Goal: Task Accomplishment & Management: Use online tool/utility

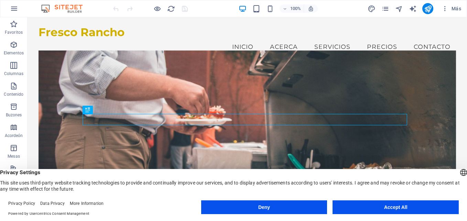
click at [192, 85] on figure at bounding box center [247, 137] width 417 height 175
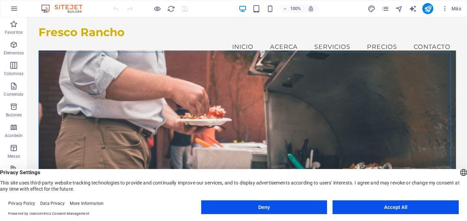
click at [184, 74] on figure at bounding box center [247, 137] width 417 height 175
click at [51, 84] on figure at bounding box center [247, 137] width 417 height 175
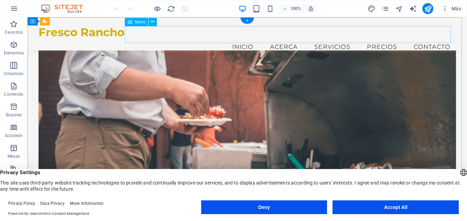
click at [238, 38] on nav "Inicio Acerca Servicios Precios Contacto" at bounding box center [247, 46] width 417 height 17
click at [83, 76] on figure at bounding box center [247, 137] width 417 height 175
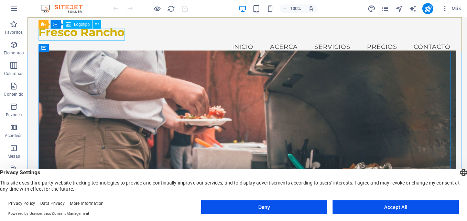
click at [80, 24] on span "Logotipo" at bounding box center [82, 24] width 16 height 4
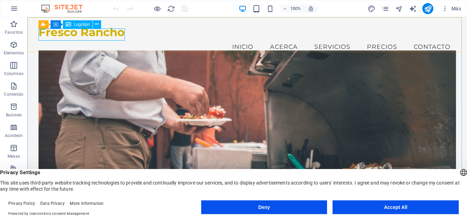
click at [68, 22] on icon at bounding box center [69, 24] width 6 height 8
click at [98, 24] on icon at bounding box center [97, 24] width 4 height 7
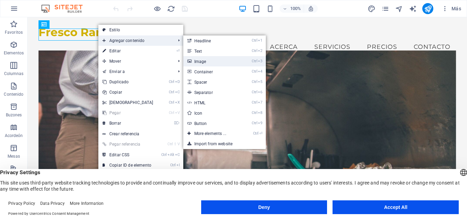
click at [200, 59] on link "Ctrl 3 Image" at bounding box center [211, 61] width 57 height 10
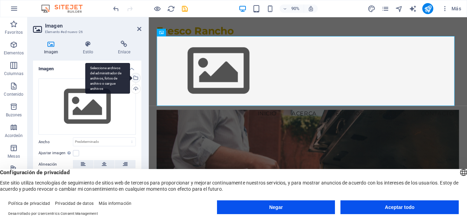
click at [135, 79] on div "Seleccione archivos del administrador de archivos, fotos de archivo o cargue ar…" at bounding box center [135, 78] width 10 height 10
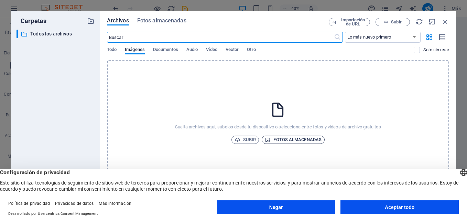
click at [273, 137] on font "Fotos almacenadas" at bounding box center [297, 139] width 48 height 8
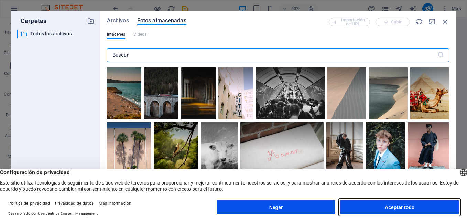
click at [368, 206] on button "Aceptar todo" at bounding box center [399, 207] width 118 height 14
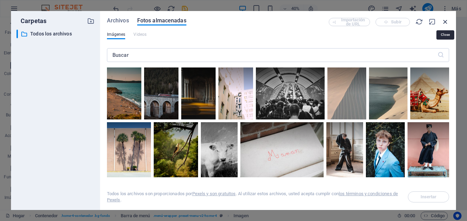
click at [446, 23] on icon "button" at bounding box center [445, 22] width 8 height 8
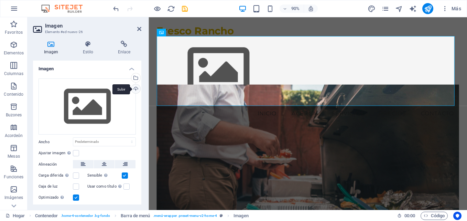
click at [136, 86] on div "Subir" at bounding box center [135, 89] width 10 height 10
click at [135, 87] on div "Subir" at bounding box center [135, 89] width 10 height 10
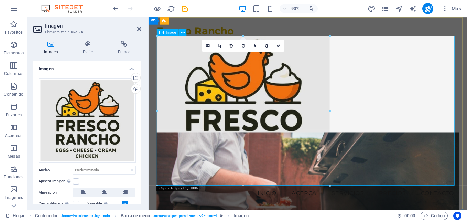
click at [466, 200] on figure at bounding box center [325, 121] width 336 height 166
click at [220, 48] on link at bounding box center [219, 46] width 12 height 12
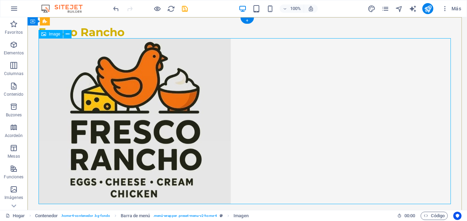
click at [389, 164] on figure at bounding box center [247, 121] width 417 height 166
click at [269, 26] on div "Fresco Rancho Menu Inicio Acerca Servicios Precios Contacto" at bounding box center [247, 123] width 439 height 213
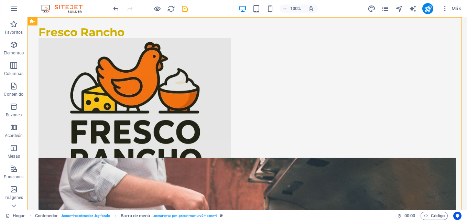
scroll to position [12, 0]
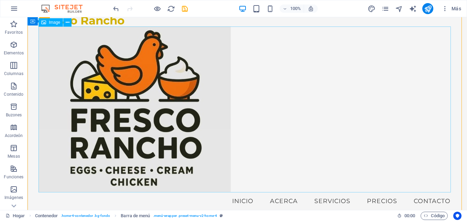
click at [194, 122] on figure at bounding box center [247, 109] width 417 height 166
click at [68, 24] on icon at bounding box center [68, 22] width 4 height 7
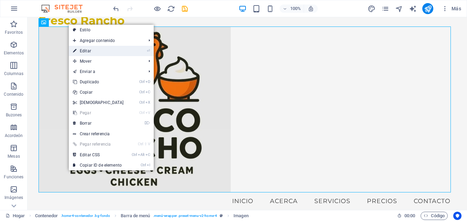
click at [86, 54] on link "⏎ Editar" at bounding box center [98, 51] width 59 height 10
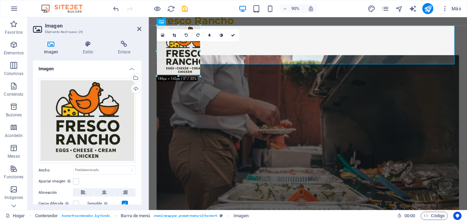
drag, startPoint x: 156, startPoint y: 175, endPoint x: 303, endPoint y: 53, distance: 190.8
type input "140"
select select "px"
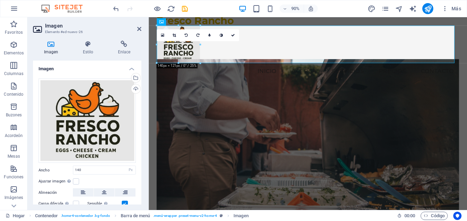
click at [215, 110] on figure at bounding box center [325, 160] width 336 height 195
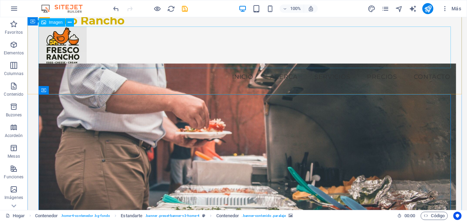
click at [72, 50] on figure at bounding box center [247, 47] width 417 height 42
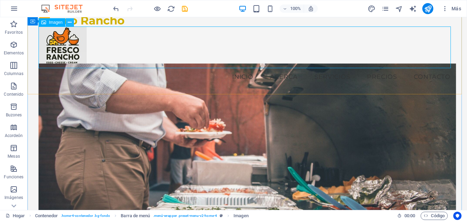
click at [73, 23] on button at bounding box center [70, 22] width 8 height 8
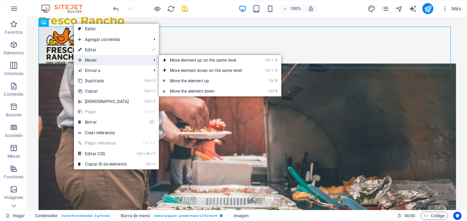
click at [95, 60] on font "Mover" at bounding box center [91, 60] width 12 height 5
click at [181, 59] on font "Move element up on the same level" at bounding box center [203, 60] width 67 height 5
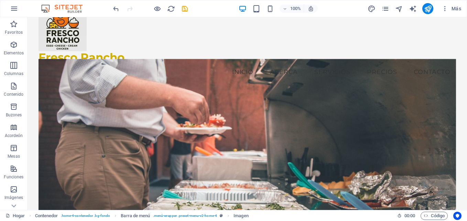
scroll to position [0, 0]
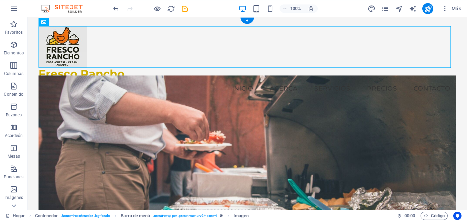
click at [168, 104] on figure at bounding box center [247, 162] width 417 height 175
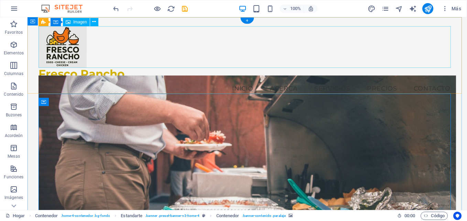
click at [75, 51] on figure at bounding box center [247, 47] width 417 height 42
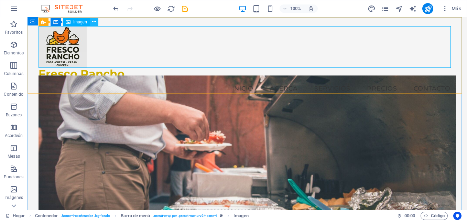
click at [95, 22] on icon at bounding box center [94, 21] width 4 height 7
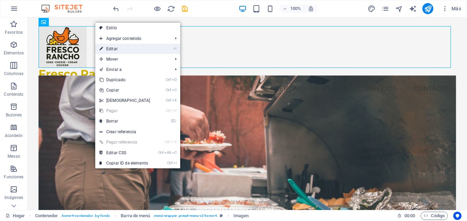
click at [120, 50] on link "⏎ Editar" at bounding box center [124, 49] width 59 height 10
select select "px"
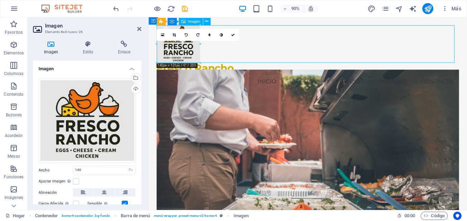
drag, startPoint x: 196, startPoint y: 57, endPoint x: 280, endPoint y: 53, distance: 84.3
click at [280, 53] on figure at bounding box center [325, 47] width 336 height 42
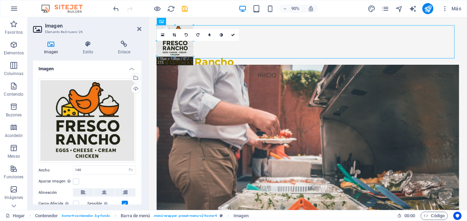
drag, startPoint x: 199, startPoint y: 62, endPoint x: 190, endPoint y: 51, distance: 14.0
type input "115"
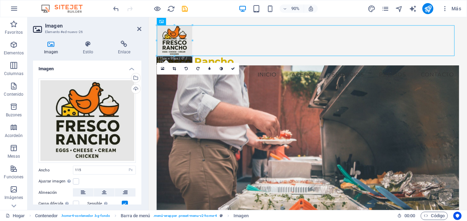
click at [200, 74] on div "16:10 16:9 4:3 1:1 1:2 0" at bounding box center [197, 69] width 82 height 12
click at [256, 20] on div "Fresco Rancho Menu Inicio Acerca Servicios Precios Contacto" at bounding box center [326, 57] width 354 height 81
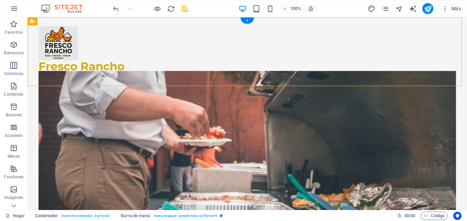
click at [80, 133] on figure at bounding box center [247, 158] width 417 height 175
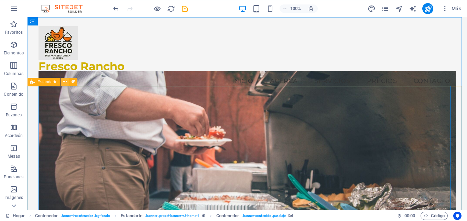
click at [65, 83] on icon at bounding box center [65, 81] width 4 height 7
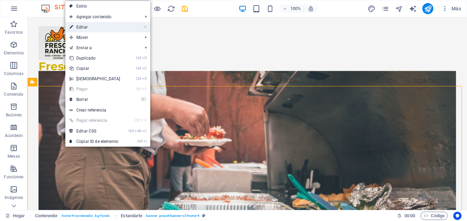
click at [108, 25] on link "⏎ Editar" at bounding box center [94, 27] width 59 height 10
select select "vh"
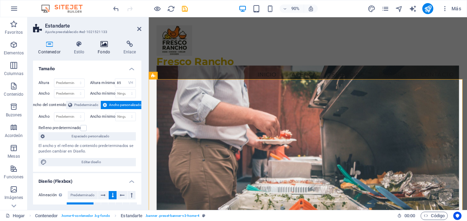
click at [103, 48] on h4 "Fondo" at bounding box center [105, 48] width 26 height 14
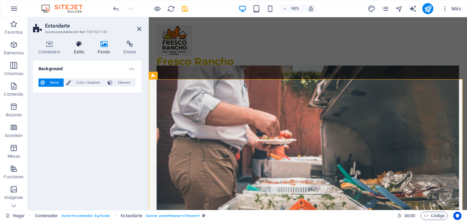
click at [83, 46] on icon at bounding box center [78, 44] width 21 height 7
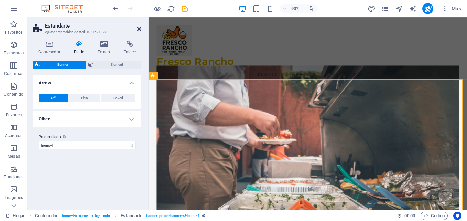
click at [139, 31] on icon at bounding box center [139, 29] width 4 height 6
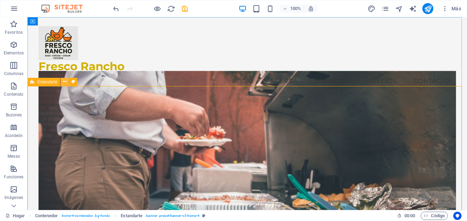
click at [65, 81] on icon at bounding box center [65, 81] width 4 height 7
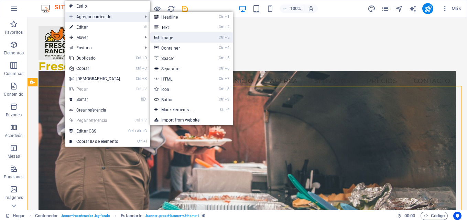
click at [169, 36] on font "Image" at bounding box center [167, 37] width 12 height 5
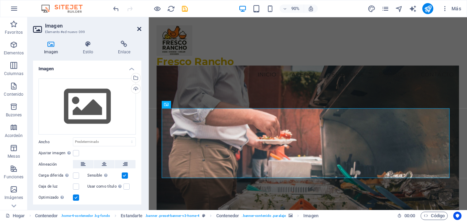
click at [139, 30] on icon at bounding box center [139, 29] width 4 height 6
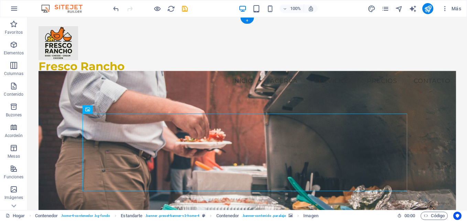
click at [71, 98] on figure at bounding box center [247, 161] width 417 height 180
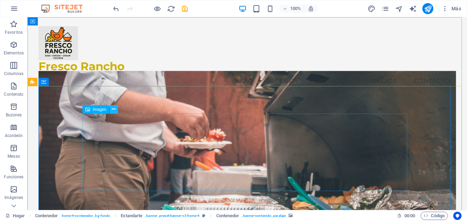
click at [114, 111] on icon at bounding box center [114, 109] width 4 height 7
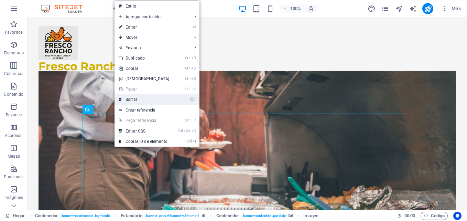
click at [130, 100] on font "Borrar" at bounding box center [131, 99] width 12 height 5
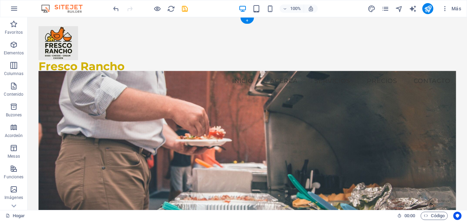
click at [65, 90] on figure at bounding box center [247, 158] width 417 height 175
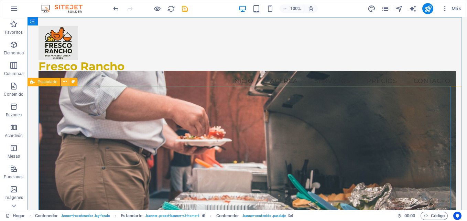
click at [67, 83] on button at bounding box center [65, 82] width 8 height 8
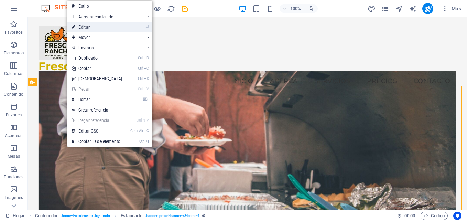
click at [116, 28] on link "⏎ Editar" at bounding box center [96, 27] width 59 height 10
select select "preset-banner-v3-home-4"
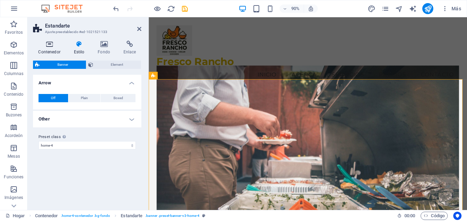
click at [46, 48] on h4 "Contenedor" at bounding box center [50, 48] width 35 height 14
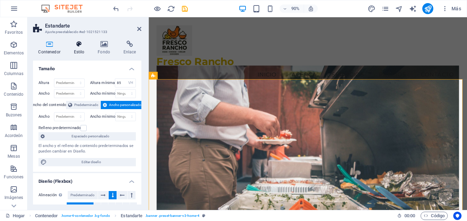
click at [78, 44] on icon at bounding box center [78, 44] width 21 height 7
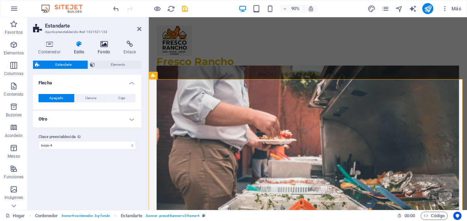
click at [107, 45] on icon at bounding box center [103, 44] width 23 height 7
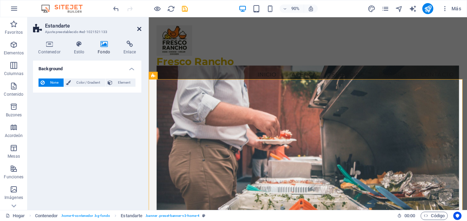
click at [141, 29] on icon at bounding box center [139, 29] width 4 height 6
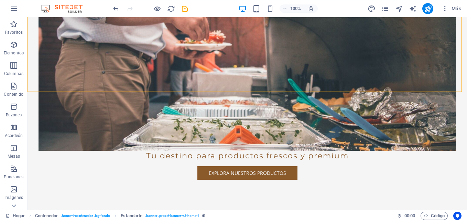
scroll to position [169, 0]
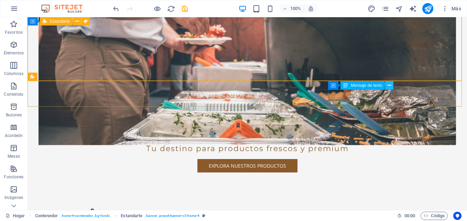
click at [390, 86] on icon at bounding box center [389, 85] width 4 height 7
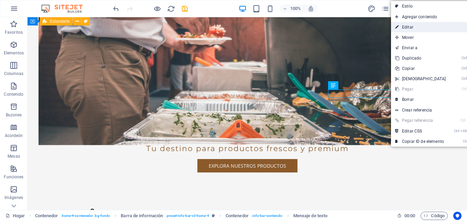
click at [418, 28] on link "⏎ Editar" at bounding box center [420, 27] width 59 height 10
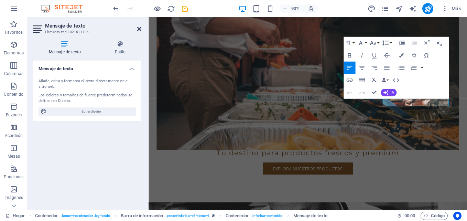
click at [140, 29] on icon at bounding box center [139, 29] width 4 height 6
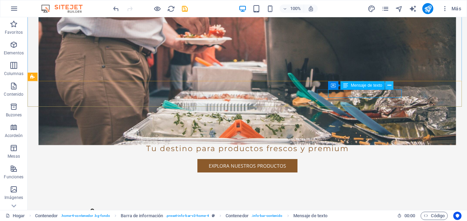
click at [391, 86] on icon at bounding box center [389, 85] width 4 height 7
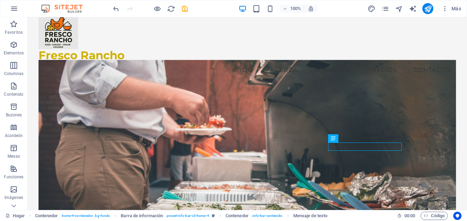
scroll to position [0, 0]
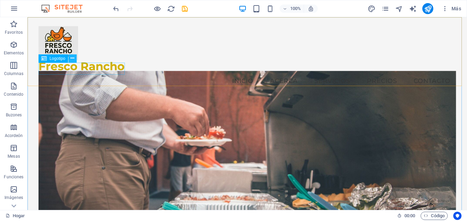
click at [74, 58] on icon at bounding box center [72, 58] width 4 height 7
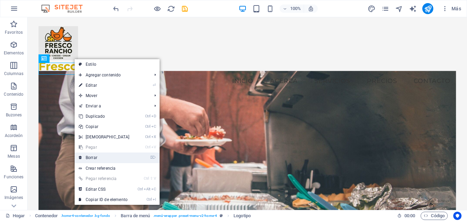
click at [92, 155] on font "Borrar" at bounding box center [92, 157] width 12 height 5
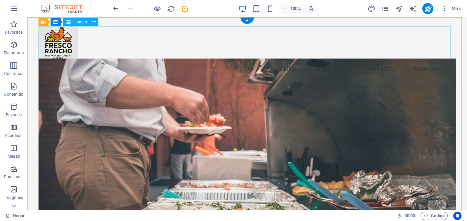
click at [67, 42] on figure at bounding box center [247, 43] width 417 height 34
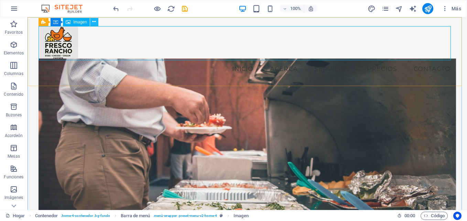
click at [94, 22] on icon at bounding box center [94, 21] width 4 height 7
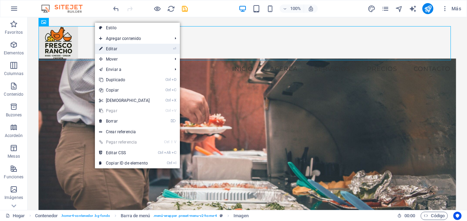
click at [117, 50] on font "Editar" at bounding box center [111, 48] width 11 height 5
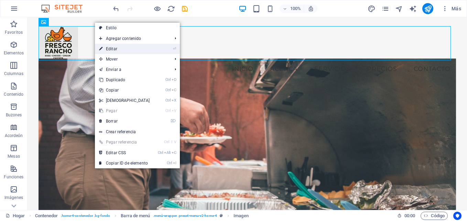
select select "px"
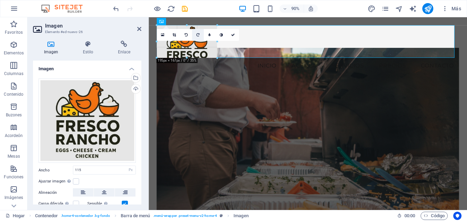
drag, startPoint x: 191, startPoint y: 54, endPoint x: 193, endPoint y: 40, distance: 14.3
type input "122"
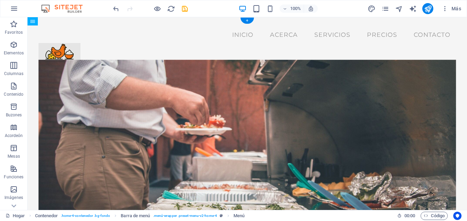
drag, startPoint x: 90, startPoint y: 70, endPoint x: 106, endPoint y: 43, distance: 31.4
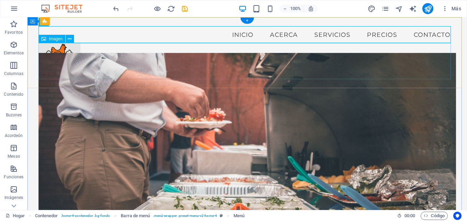
click at [62, 61] on figure at bounding box center [247, 61] width 417 height 36
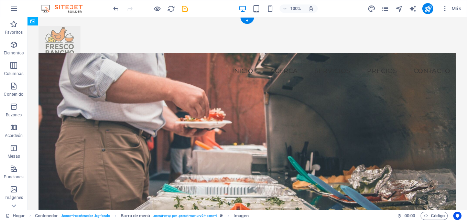
drag, startPoint x: 62, startPoint y: 61, endPoint x: 60, endPoint y: 35, distance: 26.5
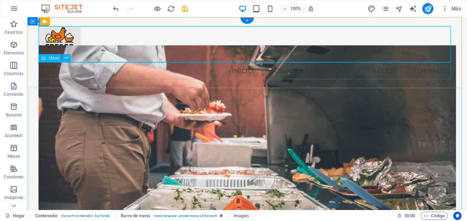
click at [126, 71] on nav "Inicio Acerca Servicios Precios Contacto" at bounding box center [247, 70] width 417 height 17
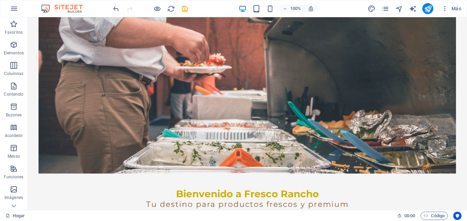
scroll to position [81, 0]
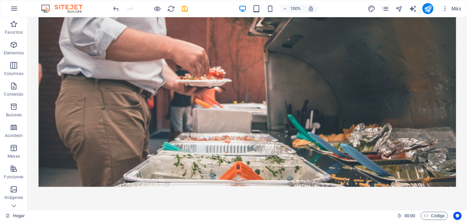
drag, startPoint x: 464, startPoint y: 44, endPoint x: 288, endPoint y: 53, distance: 176.2
click at [288, 53] on figure at bounding box center [247, 98] width 417 height 175
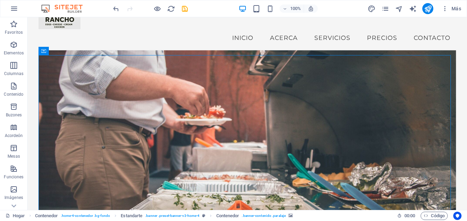
scroll to position [30, 0]
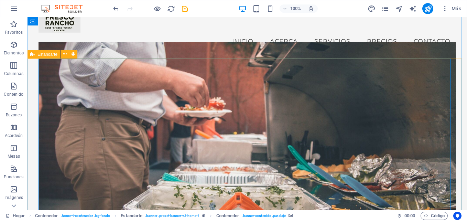
click at [44, 55] on span "Estandarte" at bounding box center [47, 54] width 20 height 4
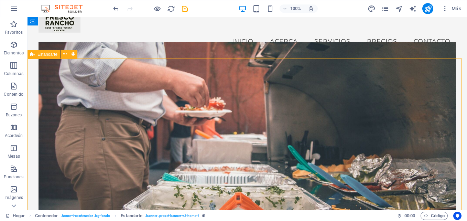
click at [32, 55] on icon at bounding box center [32, 54] width 4 height 8
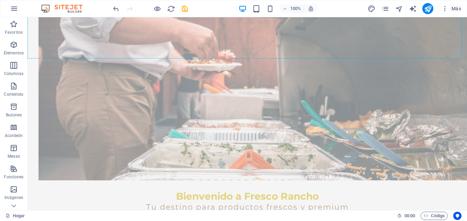
drag, startPoint x: 60, startPoint y: 72, endPoint x: 41, endPoint y: 52, distance: 27.7
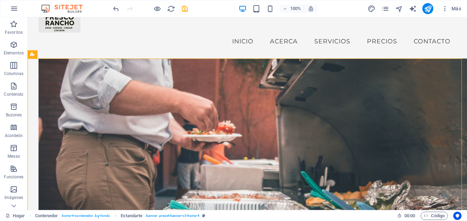
click at [53, 66] on figure at bounding box center [258, 154] width 439 height 193
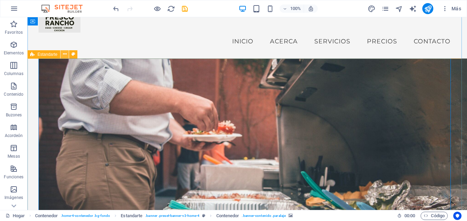
click at [65, 53] on icon at bounding box center [65, 54] width 4 height 7
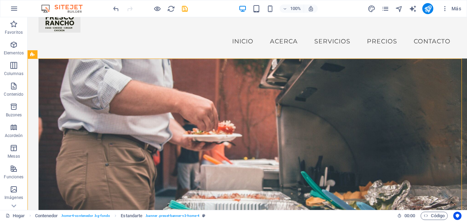
click at [60, 107] on figure at bounding box center [258, 154] width 439 height 193
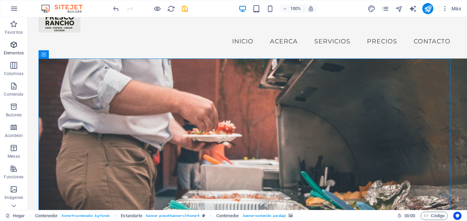
click at [20, 49] on span "Elementos" at bounding box center [14, 49] width 28 height 17
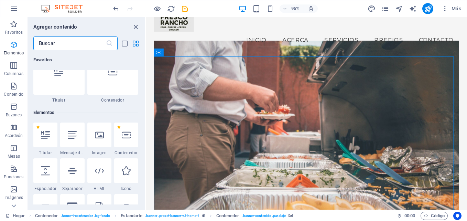
scroll to position [73, 0]
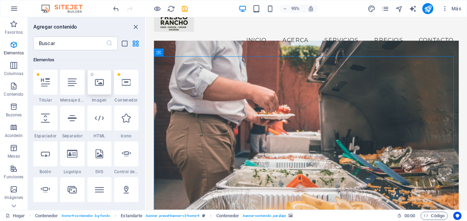
click at [99, 88] on div at bounding box center [99, 82] width 24 height 25
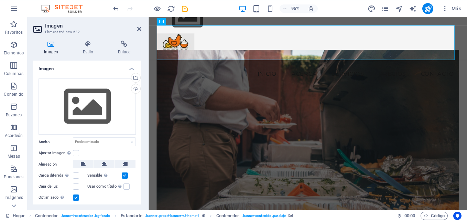
scroll to position [0, 0]
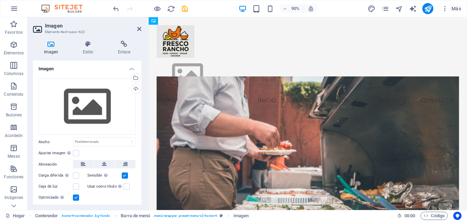
drag, startPoint x: 352, startPoint y: 42, endPoint x: 360, endPoint y: 53, distance: 13.5
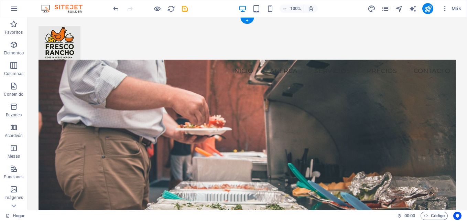
click at [254, 101] on figure at bounding box center [247, 146] width 417 height 175
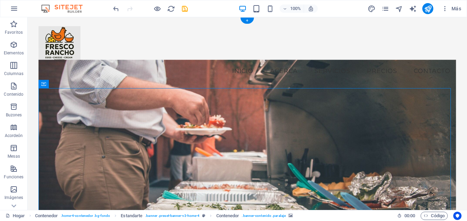
click at [58, 122] on figure at bounding box center [247, 146] width 417 height 175
click at [60, 121] on figure at bounding box center [247, 146] width 417 height 175
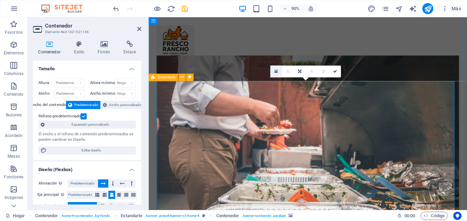
click at [276, 72] on icon at bounding box center [275, 71] width 3 height 4
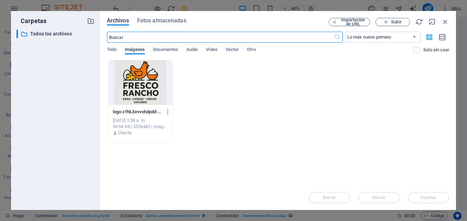
click at [142, 79] on div at bounding box center [141, 82] width 64 height 45
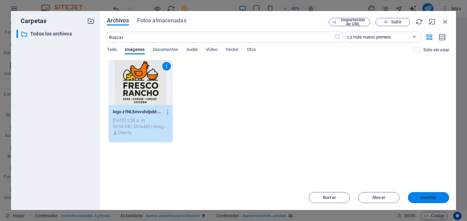
click at [420, 198] on span "Insertar" at bounding box center [428, 197] width 16 height 4
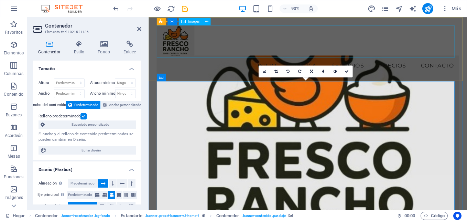
click at [230, 54] on figure at bounding box center [325, 44] width 336 height 36
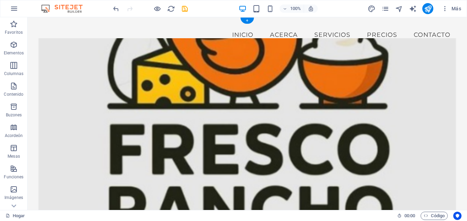
click at [419, 53] on figure at bounding box center [247, 125] width 417 height 175
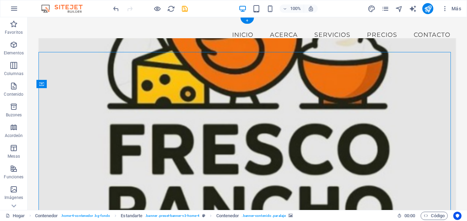
click at [405, 89] on figure at bounding box center [247, 125] width 417 height 175
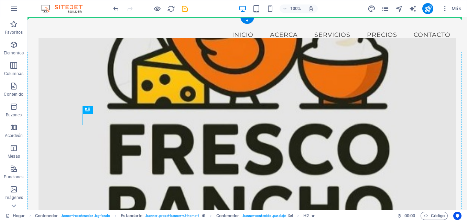
drag, startPoint x: 398, startPoint y: 123, endPoint x: 397, endPoint y: 64, distance: 59.1
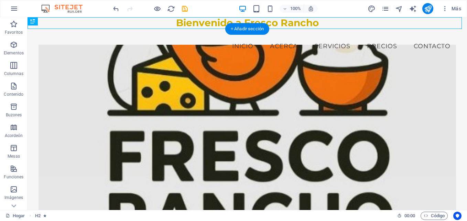
click at [180, 86] on figure at bounding box center [247, 132] width 417 height 175
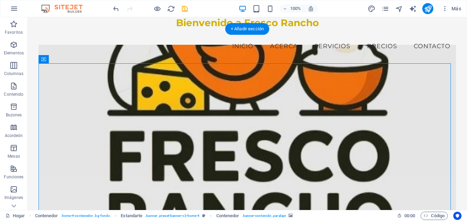
click at [180, 86] on figure at bounding box center [247, 132] width 417 height 175
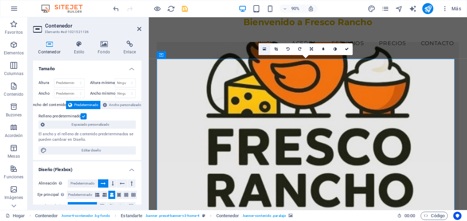
click at [263, 49] on icon at bounding box center [264, 49] width 3 height 4
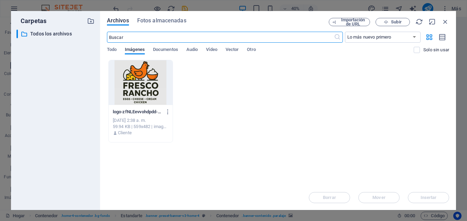
click at [156, 85] on div at bounding box center [141, 82] width 64 height 45
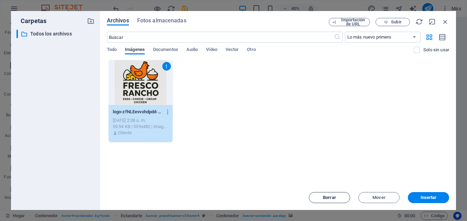
click at [328, 195] on span "Borrar" at bounding box center [329, 197] width 13 height 4
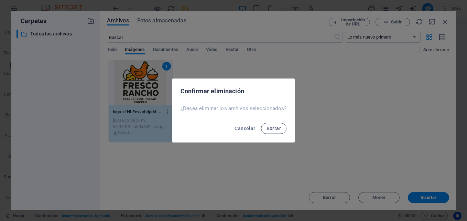
click at [274, 127] on span "Borrar" at bounding box center [273, 128] width 14 height 6
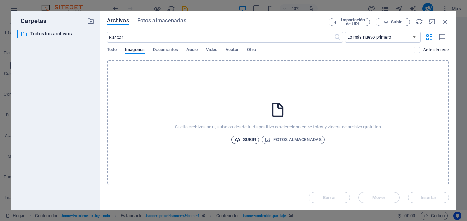
click at [246, 140] on font "Subir" at bounding box center [249, 139] width 13 height 8
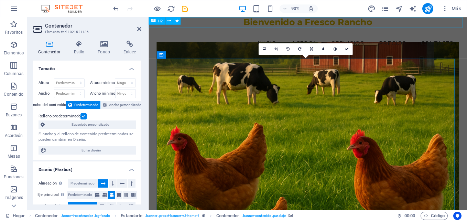
click at [364, 26] on div "Bienvenido a Fresco Rancho" at bounding box center [326, 23] width 354 height 12
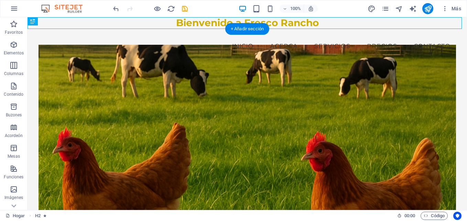
drag, startPoint x: 317, startPoint y: 25, endPoint x: 317, endPoint y: 126, distance: 100.4
click at [304, 24] on div "Bienvenido a Fresco Rancho" at bounding box center [247, 23] width 439 height 12
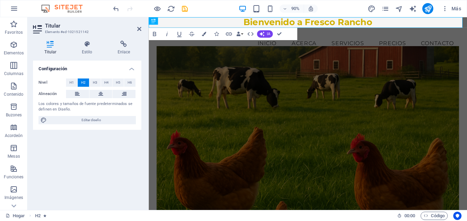
click at [391, 95] on figure at bounding box center [325, 147] width 336 height 195
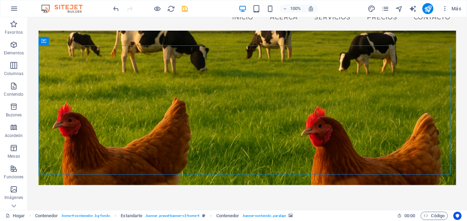
scroll to position [7, 0]
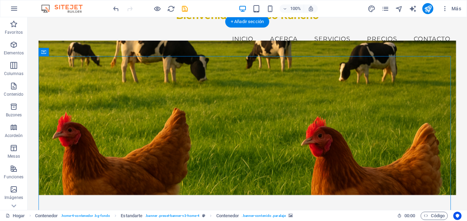
click at [181, 86] on figure at bounding box center [247, 118] width 417 height 154
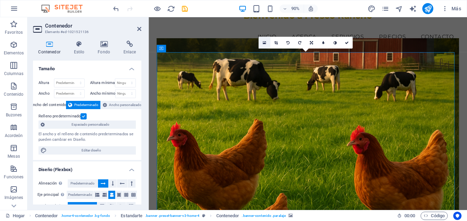
click at [266, 43] on icon at bounding box center [264, 43] width 3 height 4
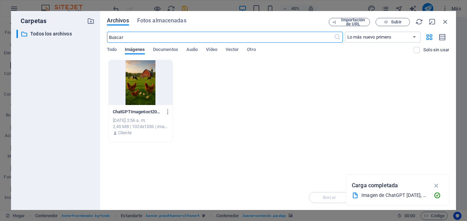
click at [160, 86] on div at bounding box center [141, 82] width 64 height 45
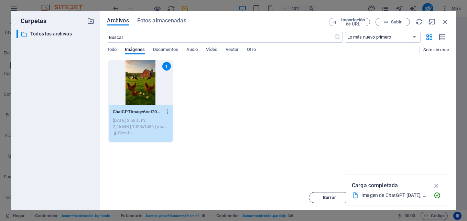
click at [328, 198] on span "Borrar" at bounding box center [329, 197] width 13 height 4
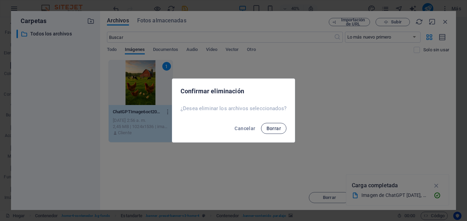
click at [273, 130] on span "Borrar" at bounding box center [273, 128] width 14 height 6
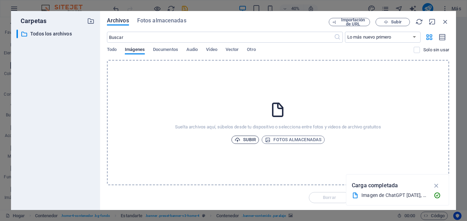
click at [246, 139] on font "Subir" at bounding box center [249, 139] width 13 height 8
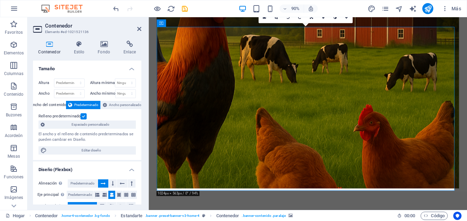
scroll to position [67, 0]
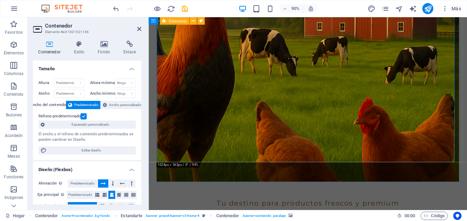
click at [427, 48] on figure at bounding box center [325, 102] width 336 height 195
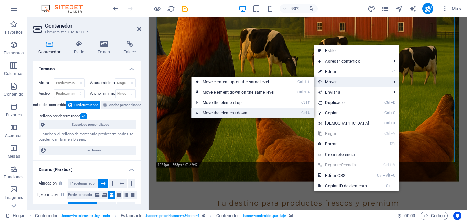
click at [241, 111] on font "Move the element down" at bounding box center [224, 112] width 45 height 5
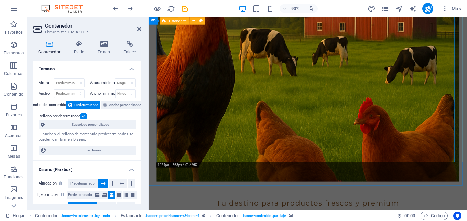
click at [260, 115] on figure at bounding box center [325, 102] width 336 height 195
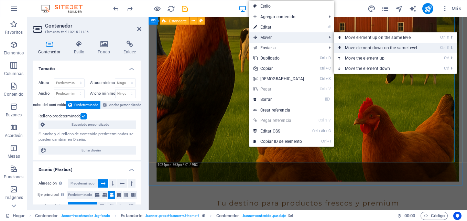
click at [365, 44] on link "Ctrl ⇧ ⬇ Move element down on the same level" at bounding box center [382, 48] width 97 height 10
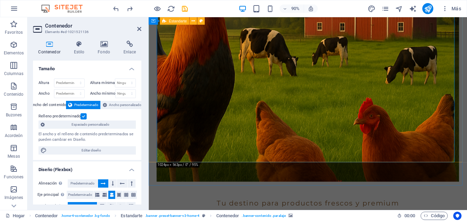
drag, startPoint x: 413, startPoint y: 49, endPoint x: 408, endPoint y: 70, distance: 22.0
click at [408, 70] on figure at bounding box center [325, 102] width 336 height 195
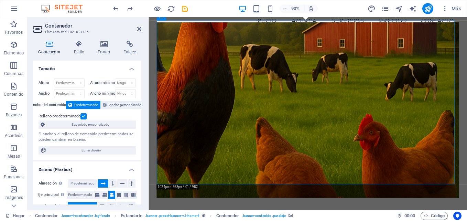
scroll to position [0, 0]
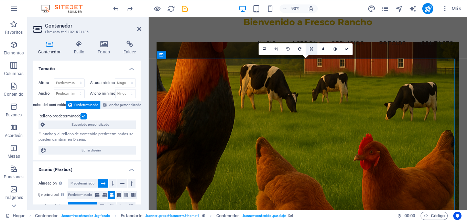
click at [314, 47] on link at bounding box center [312, 49] width 12 height 12
click at [311, 61] on icon at bounding box center [311, 61] width 4 height 4
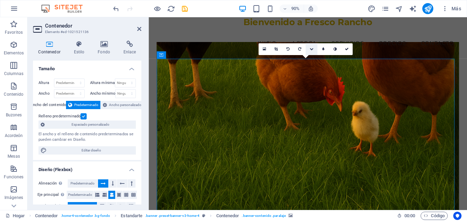
click at [313, 51] on link at bounding box center [312, 49] width 12 height 12
click at [310, 37] on icon at bounding box center [311, 37] width 4 height 4
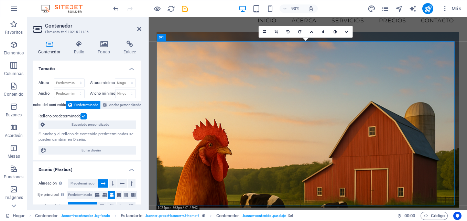
scroll to position [16, 0]
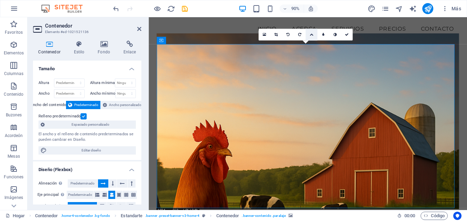
click at [314, 35] on link at bounding box center [312, 35] width 12 height 12
click at [311, 34] on icon at bounding box center [311, 35] width 3 height 4
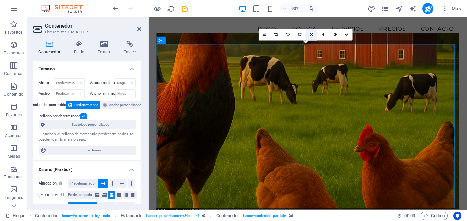
click at [311, 34] on icon at bounding box center [311, 35] width 3 height 4
click at [311, 45] on icon at bounding box center [311, 47] width 4 height 4
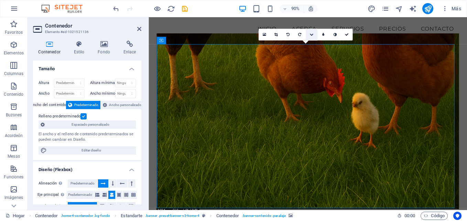
click at [311, 33] on icon at bounding box center [311, 35] width 4 height 4
click at [312, 23] on icon at bounding box center [311, 23] width 4 height 4
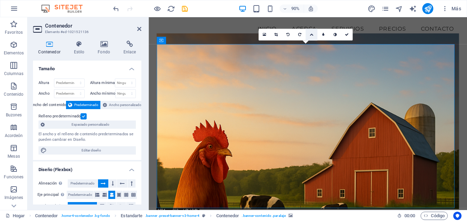
click at [313, 33] on icon at bounding box center [311, 35] width 4 height 4
click at [324, 34] on icon at bounding box center [323, 35] width 3 height 4
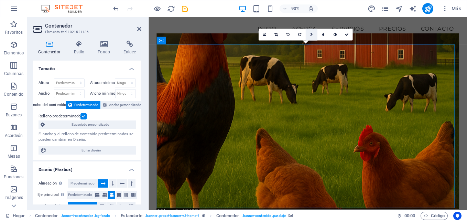
click at [307, 32] on link at bounding box center [312, 35] width 12 height 12
click at [299, 32] on link at bounding box center [300, 35] width 12 height 12
click at [311, 33] on icon at bounding box center [311, 35] width 3 height 4
click at [310, 33] on icon at bounding box center [311, 35] width 3 height 4
click at [277, 36] on icon at bounding box center [275, 35] width 3 height 4
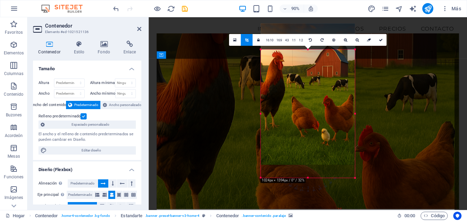
drag, startPoint x: 360, startPoint y: 37, endPoint x: 350, endPoint y: 66, distance: 30.4
click at [350, 66] on div "180 170 160 150 140 130 120 110 100 90 80 70 60 50 40 30 20 10 0 -10 -20 -30 -4…" at bounding box center [308, 114] width 94 height 128
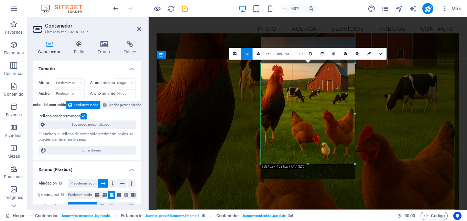
drag, startPoint x: 308, startPoint y: 171, endPoint x: 307, endPoint y: 154, distance: 16.5
click at [307, 154] on div "180 170 160 150 140 130 120 110 100 90 80 70 60 50 40 30 20 10 0 -10 -20 -30 -4…" at bounding box center [308, 113] width 94 height 100
click at [380, 53] on icon at bounding box center [380, 54] width 4 height 4
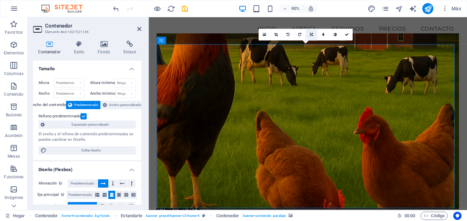
click at [314, 36] on link at bounding box center [312, 35] width 12 height 12
click at [311, 48] on link at bounding box center [312, 47] width 12 height 12
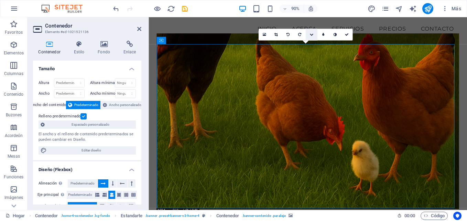
click at [313, 33] on icon at bounding box center [311, 35] width 4 height 4
click at [313, 20] on link at bounding box center [312, 23] width 12 height 12
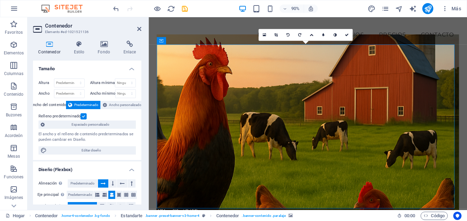
scroll to position [0, 0]
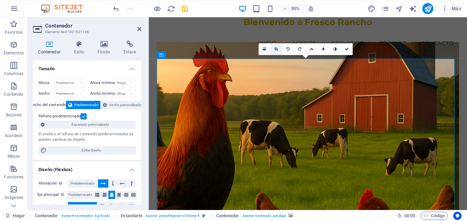
click at [276, 51] on icon at bounding box center [275, 49] width 3 height 4
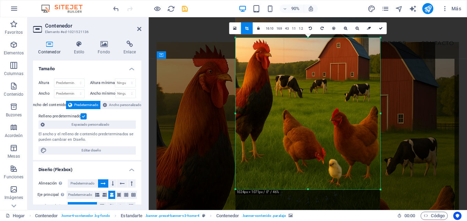
click at [308, 187] on div "180 170 160 150 140 130 120 110 100 90 80 70 60 50 40 30 20 10 0 -10 -20 -30 -4…" at bounding box center [307, 113] width 144 height 151
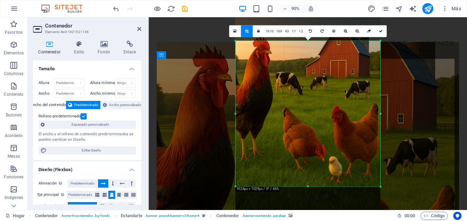
drag, startPoint x: 308, startPoint y: 38, endPoint x: 309, endPoint y: 44, distance: 6.7
click at [309, 44] on div "180 170 160 150 140 130 120 110 100 90 80 70 60 50 40 30 20 10 0 -10 -20 -30 -4…" at bounding box center [307, 113] width 144 height 145
click at [379, 33] on icon at bounding box center [380, 31] width 4 height 4
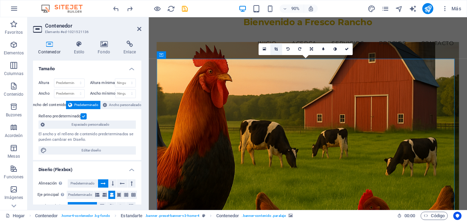
click at [276, 51] on icon at bounding box center [275, 49] width 3 height 4
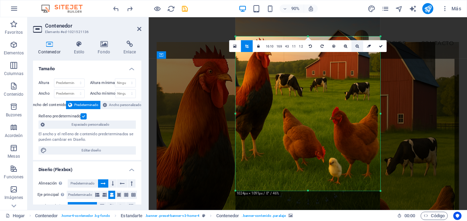
click at [356, 48] on icon at bounding box center [356, 46] width 3 height 4
click at [343, 48] on icon at bounding box center [344, 46] width 3 height 4
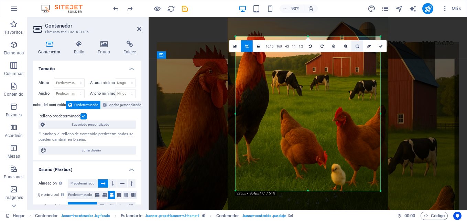
click at [358, 47] on icon at bounding box center [356, 46] width 3 height 4
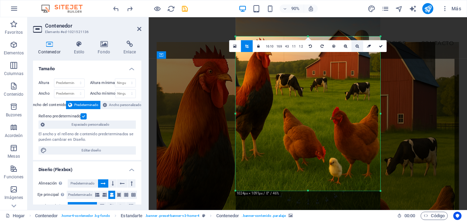
click at [358, 47] on icon at bounding box center [356, 46] width 3 height 4
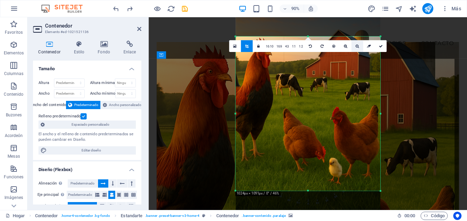
click at [358, 47] on icon at bounding box center [356, 46] width 3 height 4
click at [332, 46] on icon at bounding box center [333, 46] width 3 height 4
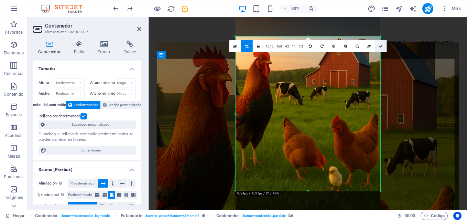
click at [382, 46] on link at bounding box center [381, 46] width 12 height 12
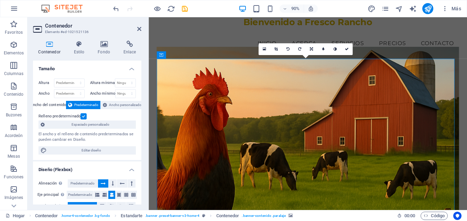
scroll to position [32, 0]
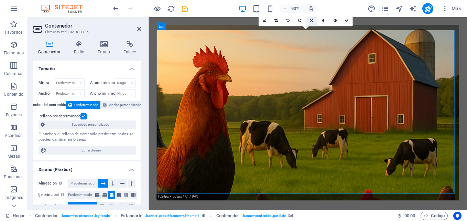
click at [312, 20] on icon at bounding box center [311, 21] width 3 height 4
click at [312, 30] on icon at bounding box center [311, 32] width 4 height 4
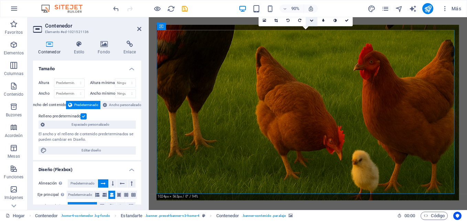
click at [311, 20] on icon at bounding box center [311, 21] width 4 height 4
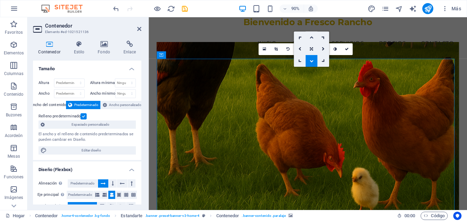
click at [312, 36] on icon at bounding box center [311, 37] width 4 height 4
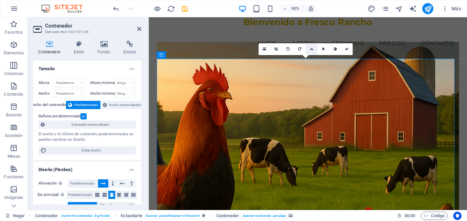
click at [310, 48] on icon at bounding box center [311, 49] width 4 height 4
click at [275, 50] on icon at bounding box center [275, 49] width 3 height 4
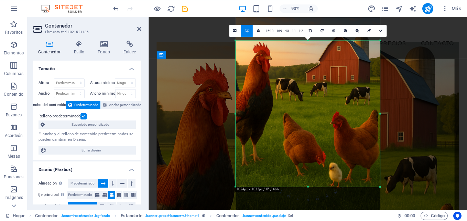
drag, startPoint x: 307, startPoint y: 35, endPoint x: 306, endPoint y: 44, distance: 9.0
click at [306, 44] on div "180 170 160 150 140 130 120 110 100 90 80 70 60 50 40 30 20 10 0 -10 -20 -30 -4…" at bounding box center [307, 114] width 144 height 146
drag, startPoint x: 381, startPoint y: 32, endPoint x: 298, endPoint y: 59, distance: 87.3
click at [298, 59] on div at bounding box center [307, 109] width 144 height 217
click at [380, 32] on icon at bounding box center [380, 31] width 4 height 4
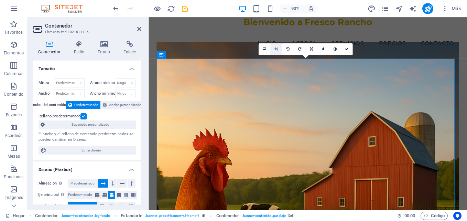
click at [276, 50] on icon at bounding box center [275, 49] width 3 height 4
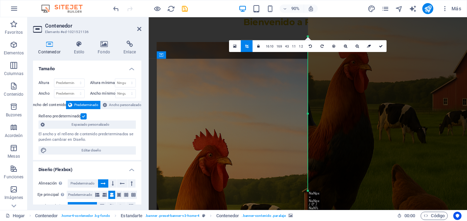
drag, startPoint x: 334, startPoint y: 91, endPoint x: 302, endPoint y: 96, distance: 32.0
drag, startPoint x: 302, startPoint y: 96, endPoint x: 281, endPoint y: 72, distance: 32.4
click at [281, 72] on div "Arrastre aquí para reemplazar el contenido existente. Presione "Ctrl" si desea …" at bounding box center [308, 113] width 318 height 193
click at [354, 50] on link at bounding box center [357, 46] width 12 height 12
click at [354, 51] on link at bounding box center [357, 46] width 12 height 12
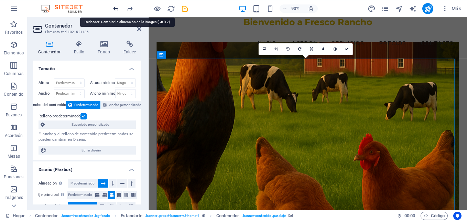
click at [116, 10] on icon "deshacer" at bounding box center [116, 9] width 8 height 8
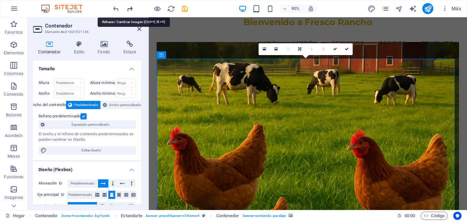
click at [130, 10] on icon "rehacer" at bounding box center [130, 9] width 8 height 8
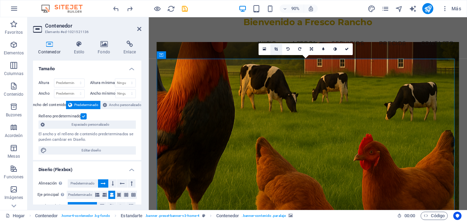
click at [278, 50] on link at bounding box center [276, 49] width 12 height 12
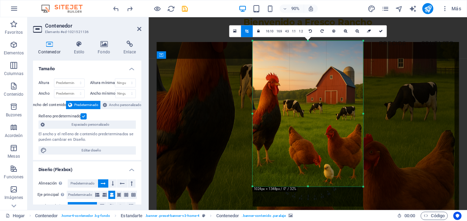
drag, startPoint x: 358, startPoint y: 189, endPoint x: 367, endPoint y: 180, distance: 12.9
click at [363, 180] on div "180 170 160 150 140 130 120 110 100 90 80 70 60 50 40 30 20 10 0 -10 -20 -30 -4…" at bounding box center [307, 113] width 110 height 145
click at [383, 29] on link at bounding box center [381, 31] width 12 height 12
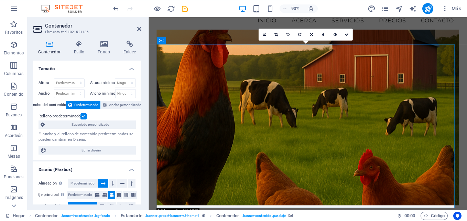
scroll to position [13, 0]
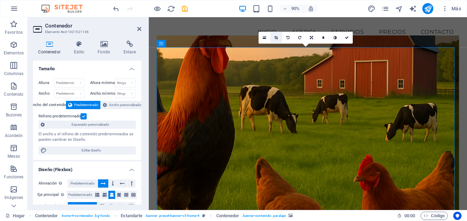
click at [275, 39] on icon at bounding box center [275, 38] width 3 height 4
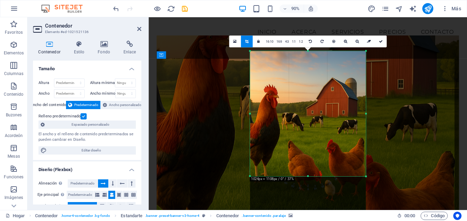
drag, startPoint x: 366, startPoint y: 190, endPoint x: 364, endPoint y: 157, distance: 32.4
click at [364, 157] on div "180 170 160 150 140 130 120 110 100 90 80 70 60 50 40 30 20 10 0 -10 -20 -30 -4…" at bounding box center [308, 113] width 116 height 125
click at [379, 43] on icon at bounding box center [380, 42] width 4 height 4
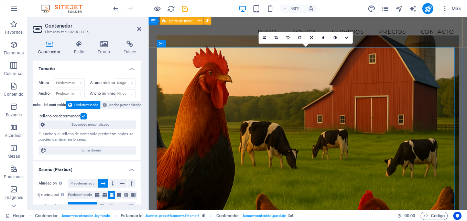
click at [405, 46] on div "Inicio Acerca Servicios Precios Contacto Menu" at bounding box center [326, 33] width 354 height 35
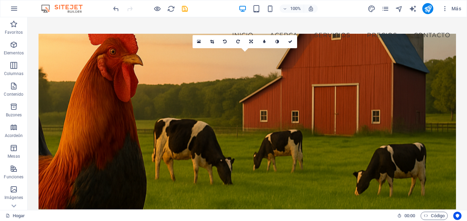
scroll to position [0, 0]
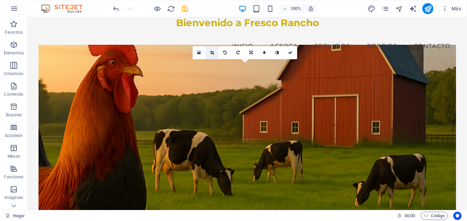
click at [213, 55] on link at bounding box center [212, 52] width 13 height 13
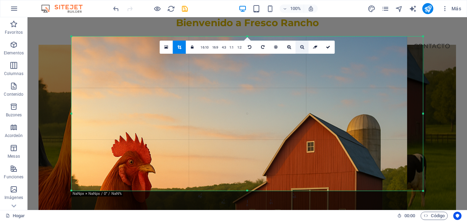
click at [299, 48] on link at bounding box center [301, 47] width 13 height 13
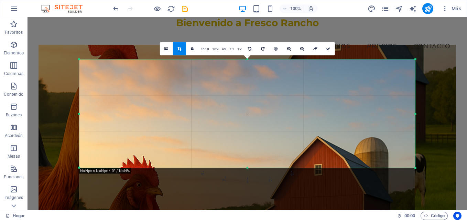
drag, startPoint x: 70, startPoint y: 36, endPoint x: 86, endPoint y: 82, distance: 48.3
click at [86, 82] on div "180 170 160 150 140 130 120 110 100 90 80 70 60 50 40 30 20 10 0 -10 -20 -30 -4…" at bounding box center [247, 113] width 336 height 108
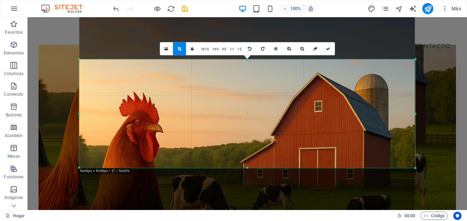
drag, startPoint x: 119, startPoint y: 122, endPoint x: 118, endPoint y: 59, distance: 63.3
click at [118, 59] on div "180 170 160 150 140 130 120 110 100 90 80 70 60 50 40 30 20 10 0 -10 -20 -30 -4…" at bounding box center [247, 113] width 336 height 108
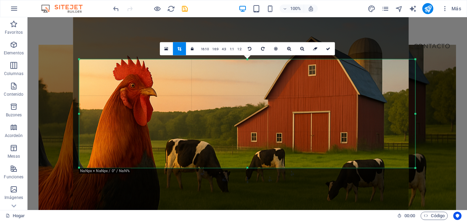
drag, startPoint x: 141, startPoint y: 111, endPoint x: 135, endPoint y: 75, distance: 36.6
click at [135, 75] on div at bounding box center [241, 211] width 336 height 503
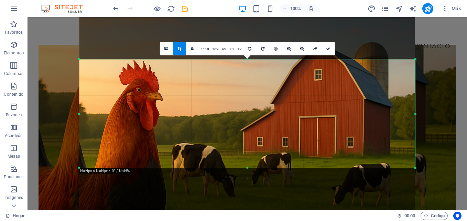
drag, startPoint x: 197, startPoint y: 97, endPoint x: 203, endPoint y: 101, distance: 7.1
click at [203, 101] on div at bounding box center [247, 216] width 336 height 503
click at [205, 50] on link "16:10" at bounding box center [205, 49] width 12 height 13
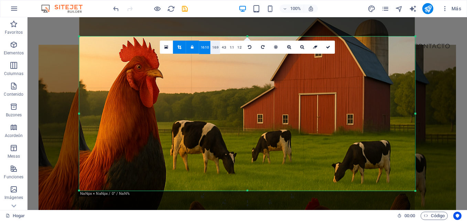
click at [215, 50] on link "16:9" at bounding box center [215, 47] width 10 height 13
click at [223, 50] on link "4:3" at bounding box center [224, 47] width 8 height 13
click at [233, 51] on link "1:1" at bounding box center [232, 47] width 8 height 13
click at [239, 51] on link "1:2" at bounding box center [239, 47] width 8 height 13
drag, startPoint x: 415, startPoint y: 190, endPoint x: 404, endPoint y: 195, distance: 11.6
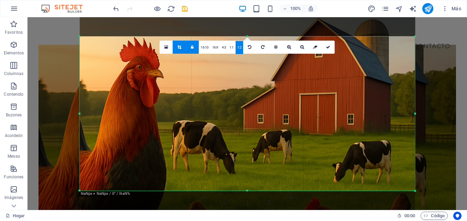
click at [404, 190] on div "180 170 160 150 140 130 120 110 100 90 80 70 60 50 40 30 20 10 0 -10 -20 -30 -4…" at bounding box center [247, 113] width 335 height 154
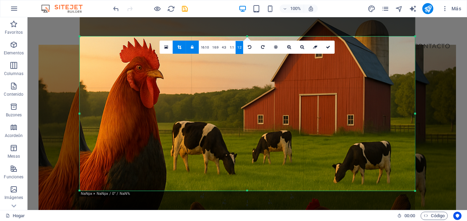
click at [247, 137] on div at bounding box center [248, 193] width 336 height 503
click at [329, 47] on icon at bounding box center [328, 47] width 4 height 4
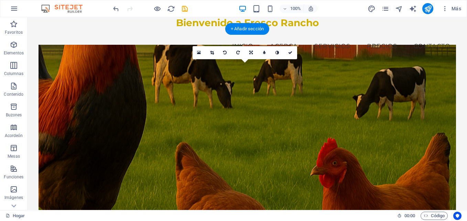
click at [353, 82] on figure at bounding box center [247, 132] width 417 height 175
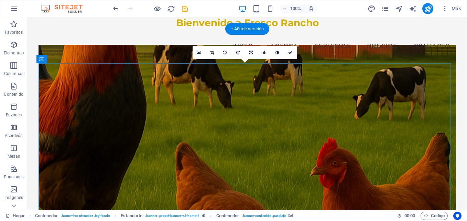
click at [353, 82] on figure at bounding box center [247, 132] width 417 height 175
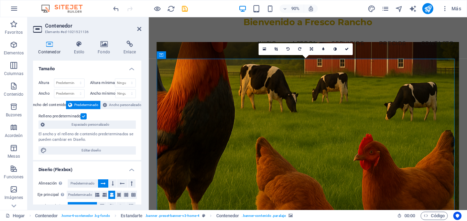
drag, startPoint x: 292, startPoint y: 81, endPoint x: 296, endPoint y: 75, distance: 7.4
click at [296, 75] on figure at bounding box center [325, 142] width 336 height 195
drag, startPoint x: 294, startPoint y: 114, endPoint x: 290, endPoint y: 104, distance: 11.6
click at [290, 104] on figure at bounding box center [325, 142] width 336 height 195
click at [276, 51] on link at bounding box center [276, 49] width 12 height 12
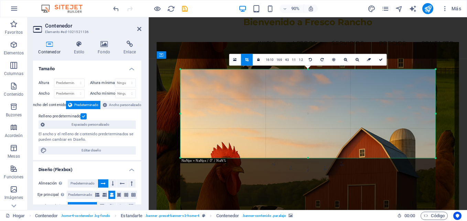
drag, startPoint x: 309, startPoint y: 36, endPoint x: 312, endPoint y: 110, distance: 73.7
click at [312, 110] on div "180 170 160 150 140 130 120 110 100 90 80 70 60 50 40 30 20 10 0 -10 -20 -30 -4…" at bounding box center [307, 113] width 255 height 88
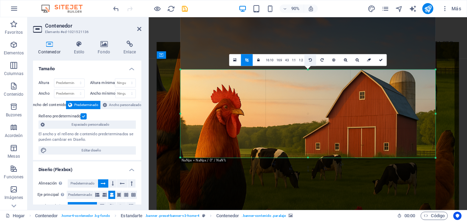
drag, startPoint x: 312, startPoint y: 123, endPoint x: 311, endPoint y: 58, distance: 64.6
click at [311, 69] on div "180 170 160 150 140 130 120 110 100 90 80 70 60 50 40 30 20 10 0 -10 -20 -30 -4…" at bounding box center [307, 113] width 255 height 88
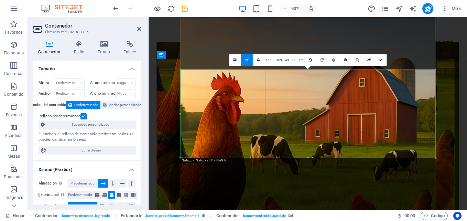
drag, startPoint x: 314, startPoint y: 100, endPoint x: 314, endPoint y: 79, distance: 20.6
click at [314, 79] on div at bounding box center [307, 190] width 255 height 382
click at [384, 61] on link at bounding box center [381, 60] width 12 height 12
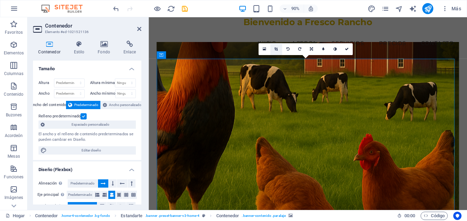
click at [276, 50] on icon at bounding box center [275, 49] width 3 height 4
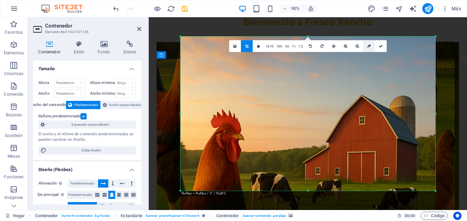
click at [367, 48] on link at bounding box center [369, 46] width 12 height 12
click at [380, 47] on icon at bounding box center [380, 46] width 4 height 4
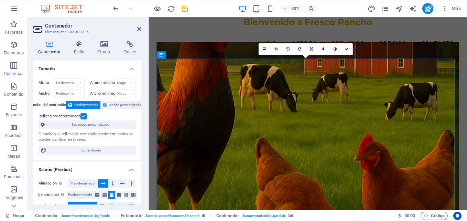
click at [359, 98] on figure at bounding box center [325, 142] width 336 height 195
click at [312, 50] on icon at bounding box center [311, 49] width 3 height 4
click at [311, 34] on link at bounding box center [312, 38] width 12 height 12
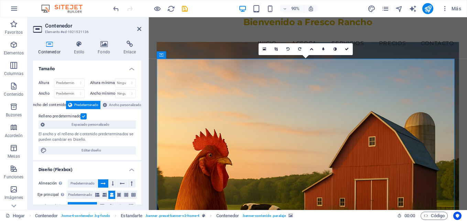
click at [287, 76] on figure at bounding box center [325, 142] width 336 height 195
click at [275, 46] on link at bounding box center [276, 49] width 12 height 12
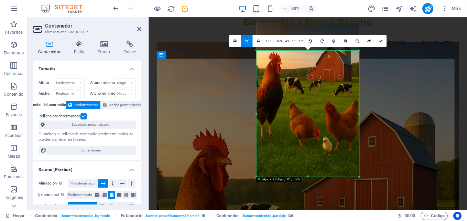
drag, startPoint x: 308, startPoint y: 36, endPoint x: 307, endPoint y: 67, distance: 31.0
click at [307, 67] on div "180 170 160 150 140 130 120 110 100 90 80 70 60 50 40 30 20 10 0 -10 -20 -30 -4…" at bounding box center [307, 114] width 103 height 126
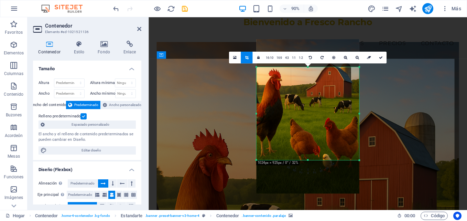
drag, startPoint x: 308, startPoint y: 176, endPoint x: 300, endPoint y: 139, distance: 37.6
click at [300, 139] on div "180 170 160 150 140 130 120 110 100 90 80 70 60 50 40 30 20 10 0 -10 -20 -30 -4…" at bounding box center [307, 113] width 103 height 93
click at [381, 63] on link at bounding box center [381, 58] width 12 height 12
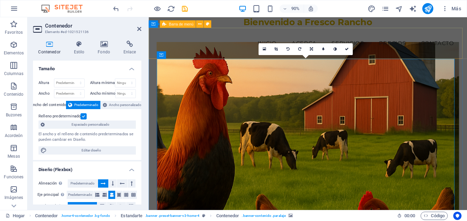
click at [356, 29] on div "Inicio Acerca Servicios Precios Contacto Menu" at bounding box center [326, 46] width 354 height 35
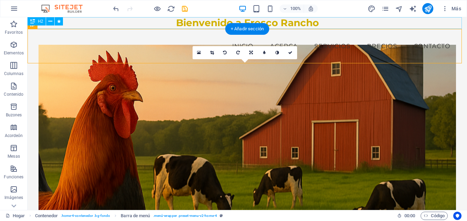
click at [301, 25] on div "Bienvenido a Fresco Rancho" at bounding box center [247, 23] width 439 height 12
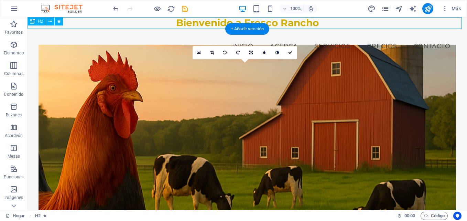
click at [295, 23] on div "Bienvenido a Fresco Rancho" at bounding box center [247, 23] width 439 height 12
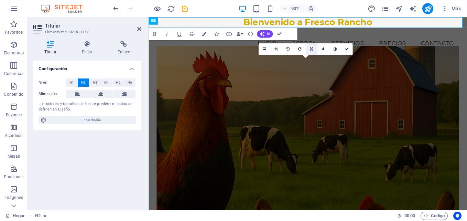
click at [312, 49] on icon at bounding box center [311, 49] width 3 height 4
click at [311, 60] on icon at bounding box center [311, 61] width 4 height 4
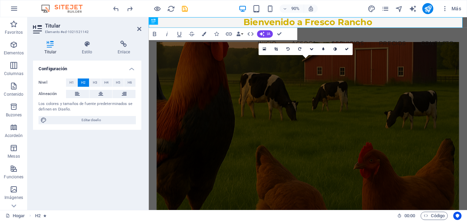
click at [387, 91] on figure at bounding box center [325, 142] width 336 height 195
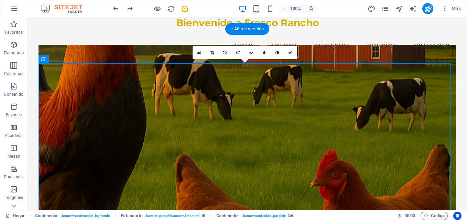
click at [290, 80] on figure at bounding box center [247, 132] width 417 height 175
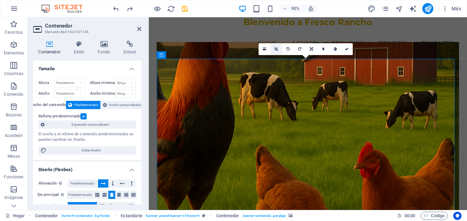
click at [277, 50] on icon at bounding box center [275, 49] width 3 height 4
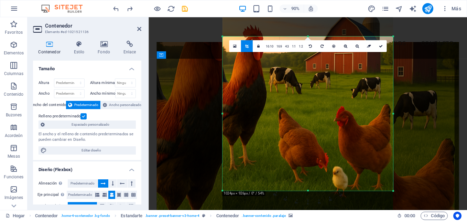
drag, startPoint x: 331, startPoint y: 115, endPoint x: 330, endPoint y: 94, distance: 21.0
click at [330, 94] on div at bounding box center [307, 104] width 171 height 256
click at [382, 47] on link at bounding box center [381, 46] width 12 height 12
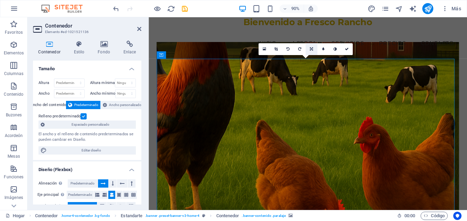
click at [312, 49] on icon at bounding box center [311, 49] width 3 height 4
click at [311, 37] on icon at bounding box center [311, 37] width 4 height 4
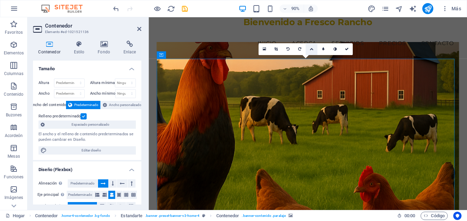
click at [313, 49] on icon at bounding box center [311, 49] width 4 height 4
click at [312, 37] on icon at bounding box center [311, 37] width 4 height 4
click at [279, 51] on link at bounding box center [276, 49] width 12 height 12
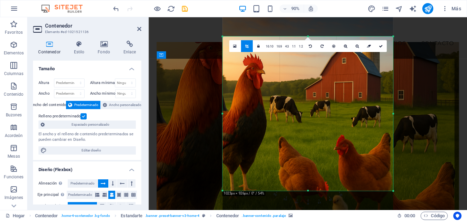
drag, startPoint x: 318, startPoint y: 87, endPoint x: 319, endPoint y: 112, distance: 25.2
click at [319, 112] on div at bounding box center [307, 132] width 171 height 256
click at [381, 48] on icon at bounding box center [380, 46] width 4 height 4
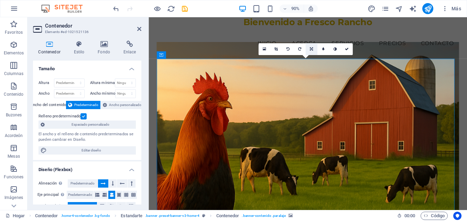
click at [310, 50] on icon at bounding box center [311, 49] width 3 height 4
click at [310, 61] on icon at bounding box center [311, 61] width 4 height 4
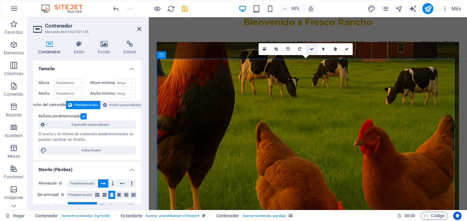
click at [310, 46] on link at bounding box center [312, 49] width 12 height 12
click at [311, 47] on icon at bounding box center [311, 49] width 3 height 4
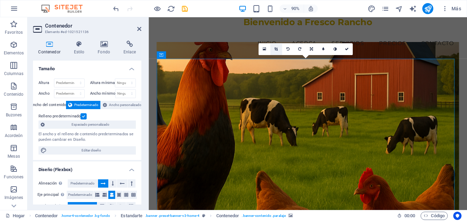
click at [276, 47] on icon at bounding box center [275, 49] width 3 height 4
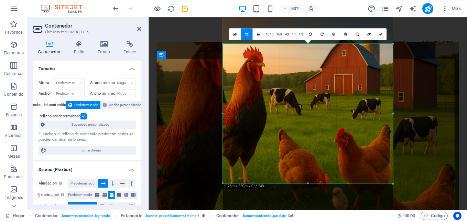
drag, startPoint x: 309, startPoint y: 35, endPoint x: 308, endPoint y: 52, distance: 16.2
click at [308, 52] on div "180 170 160 150 140 130 120 110 100 90 80 70 60 50 40 30 20 10 0 -10 -20 -30 -4…" at bounding box center [308, 113] width 170 height 139
click at [383, 34] on link at bounding box center [381, 34] width 12 height 12
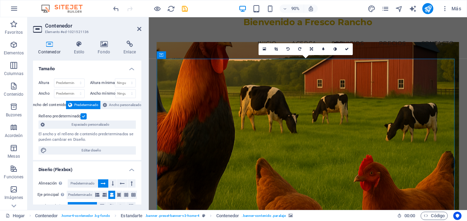
drag, startPoint x: 384, startPoint y: 90, endPoint x: 387, endPoint y: 109, distance: 18.6
click at [387, 109] on figure at bounding box center [325, 142] width 336 height 195
click at [277, 49] on icon at bounding box center [275, 49] width 3 height 4
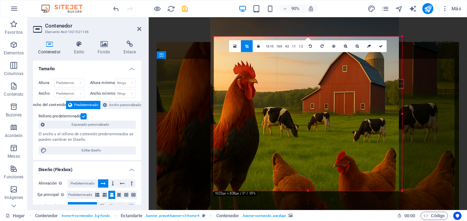
drag, startPoint x: 304, startPoint y: 88, endPoint x: 301, endPoint y: 113, distance: 24.9
click at [301, 113] on div at bounding box center [304, 148] width 188 height 282
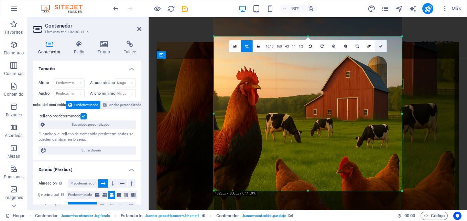
click at [380, 44] on icon at bounding box center [380, 46] width 4 height 4
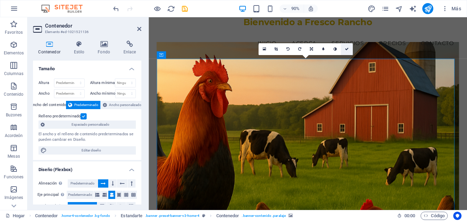
click at [348, 49] on icon at bounding box center [347, 49] width 4 height 4
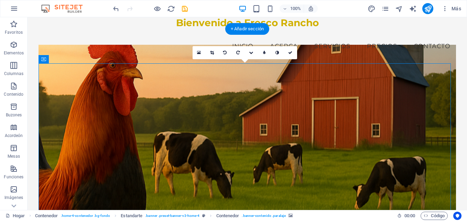
click at [312, 94] on figure at bounding box center [247, 132] width 417 height 175
click at [212, 54] on icon at bounding box center [212, 53] width 4 height 4
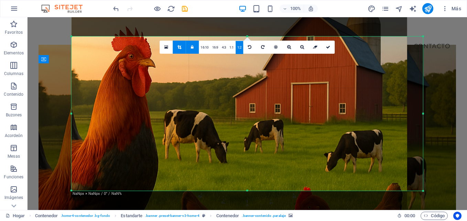
drag, startPoint x: 226, startPoint y: 88, endPoint x: 226, endPoint y: 77, distance: 11.3
click at [226, 77] on div at bounding box center [240, 182] width 336 height 503
click at [326, 46] on icon at bounding box center [328, 47] width 4 height 4
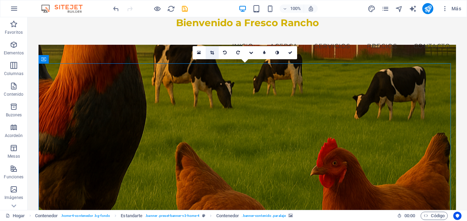
click at [215, 54] on link at bounding box center [212, 52] width 13 height 13
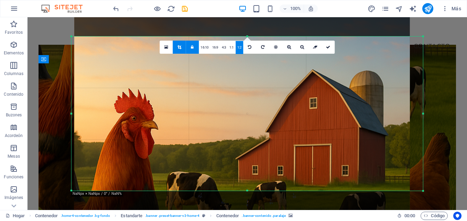
drag, startPoint x: 270, startPoint y: 98, endPoint x: 272, endPoint y: 160, distance: 61.9
click at [208, 45] on link "16:10" at bounding box center [205, 47] width 12 height 13
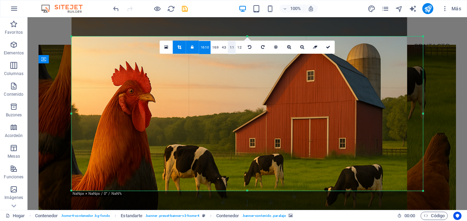
drag, startPoint x: 234, startPoint y: 77, endPoint x: 230, endPoint y: 48, distance: 28.7
click at [230, 48] on div "180 170 160 150 140 130 120 110 100 90 80 70 60 50 40 30 20 10 0 -10 -20 -30 -4…" at bounding box center [247, 113] width 351 height 154
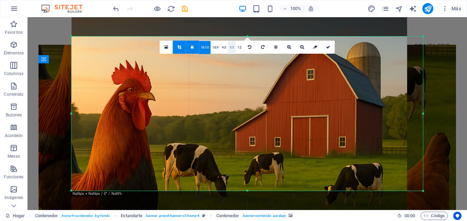
click at [230, 48] on link "1:1" at bounding box center [232, 47] width 8 height 13
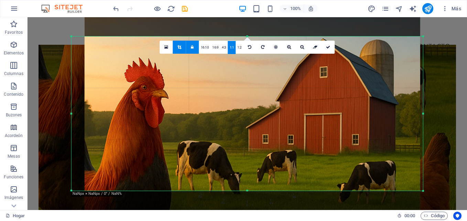
drag, startPoint x: 341, startPoint y: 94, endPoint x: 353, endPoint y: 90, distance: 12.7
click at [353, 90] on div at bounding box center [253, 213] width 336 height 503
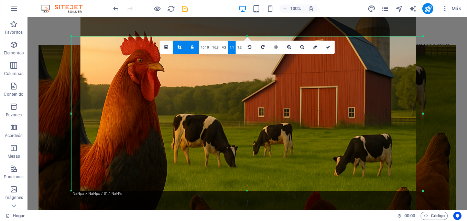
drag, startPoint x: 352, startPoint y: 90, endPoint x: 348, endPoint y: 64, distance: 26.0
click at [348, 64] on div at bounding box center [248, 186] width 336 height 503
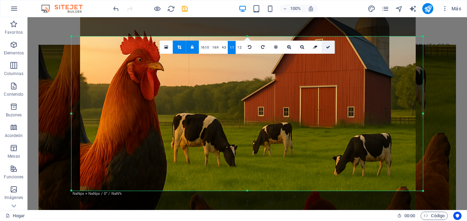
click at [332, 52] on link at bounding box center [328, 47] width 13 height 13
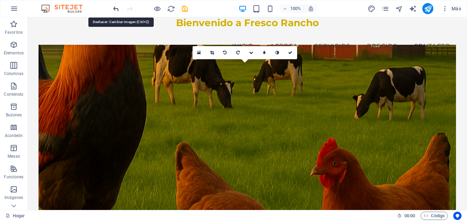
click at [118, 10] on icon "deshacer" at bounding box center [116, 9] width 8 height 8
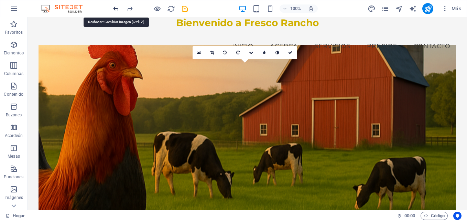
click at [118, 10] on icon "deshacer" at bounding box center [116, 9] width 8 height 8
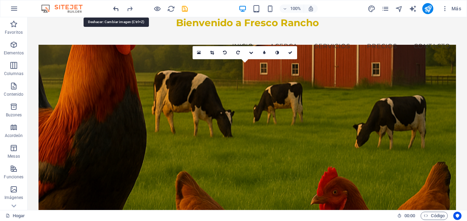
click at [118, 10] on icon "deshacer" at bounding box center [116, 9] width 8 height 8
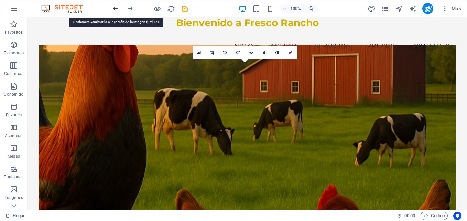
click at [118, 10] on icon "deshacer" at bounding box center [116, 9] width 8 height 8
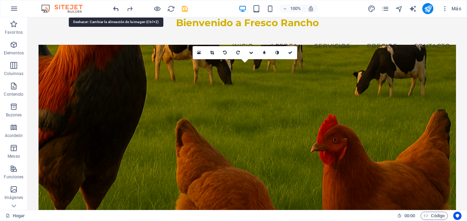
click at [118, 10] on icon "deshacer" at bounding box center [116, 9] width 8 height 8
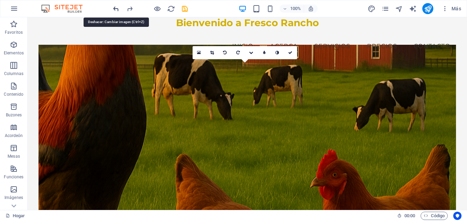
click at [118, 10] on icon "deshacer" at bounding box center [116, 9] width 8 height 8
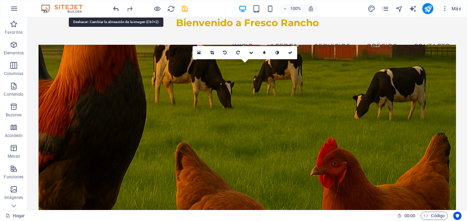
click at [118, 10] on icon "deshacer" at bounding box center [116, 9] width 8 height 8
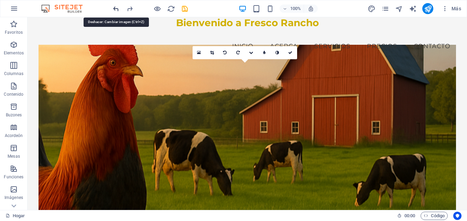
click at [118, 10] on icon "deshacer" at bounding box center [116, 9] width 8 height 8
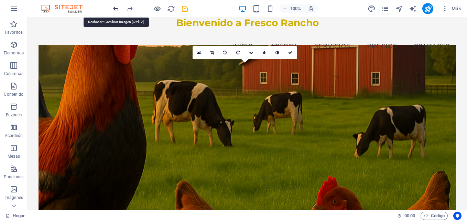
click at [118, 10] on icon "deshacer" at bounding box center [116, 9] width 8 height 8
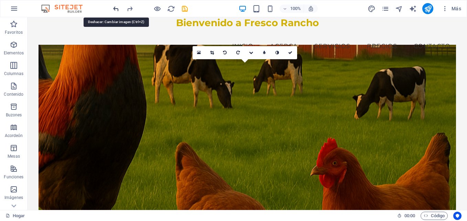
click at [118, 10] on icon "deshacer" at bounding box center [116, 9] width 8 height 8
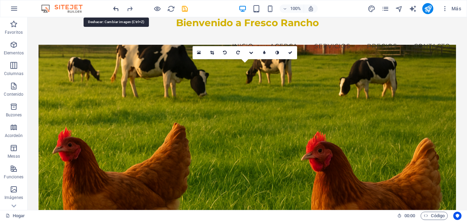
click at [118, 10] on icon "deshacer" at bounding box center [116, 9] width 8 height 8
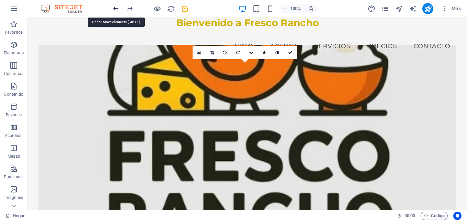
click at [118, 10] on icon "deshacer" at bounding box center [116, 9] width 8 height 8
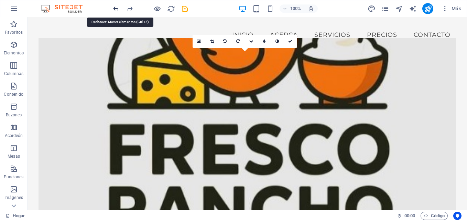
click at [118, 10] on icon "deshacer" at bounding box center [116, 9] width 8 height 8
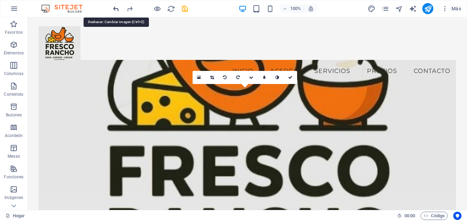
click at [118, 10] on icon "deshacer" at bounding box center [116, 9] width 8 height 8
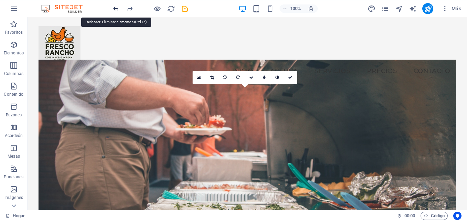
click at [118, 10] on icon "deshacer" at bounding box center [116, 9] width 8 height 8
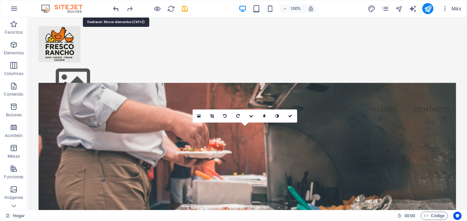
click at [118, 10] on icon "deshacer" at bounding box center [116, 9] width 8 height 8
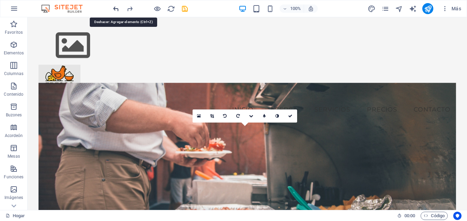
click at [118, 10] on icon "deshacer" at bounding box center [116, 9] width 8 height 8
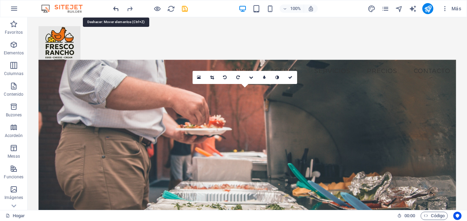
click at [118, 10] on icon "deshacer" at bounding box center [116, 9] width 8 height 8
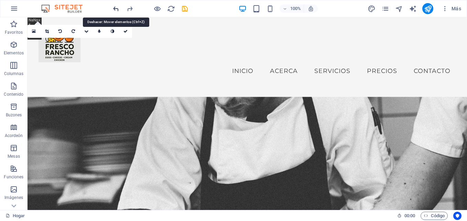
click at [118, 10] on icon "deshacer" at bounding box center [116, 9] width 8 height 8
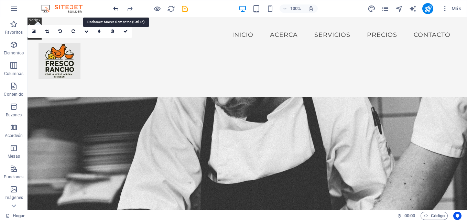
click at [118, 10] on icon "deshacer" at bounding box center [116, 9] width 8 height 8
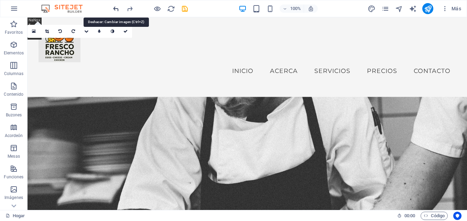
click at [118, 10] on icon "deshacer" at bounding box center [116, 9] width 8 height 8
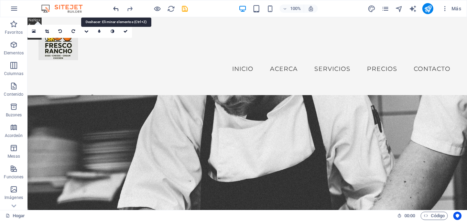
click at [118, 10] on icon "deshacer" at bounding box center [116, 9] width 8 height 8
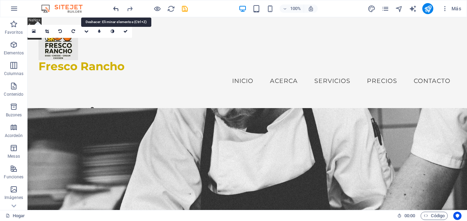
click at [118, 10] on icon "deshacer" at bounding box center [116, 9] width 8 height 8
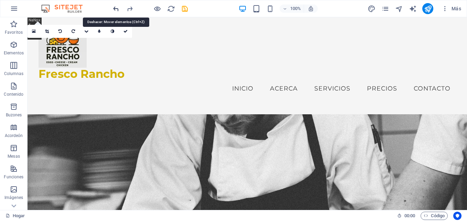
click at [118, 10] on icon "deshacer" at bounding box center [116, 9] width 8 height 8
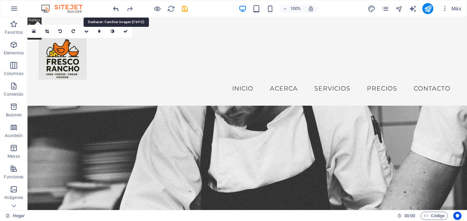
click at [118, 10] on icon "deshacer" at bounding box center [116, 9] width 8 height 8
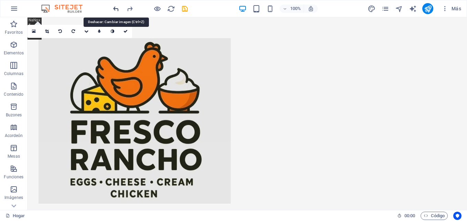
click at [118, 10] on icon "deshacer" at bounding box center [116, 9] width 8 height 8
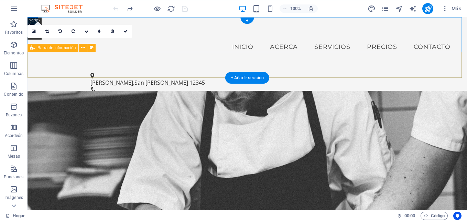
drag, startPoint x: 155, startPoint y: 72, endPoint x: 159, endPoint y: 80, distance: 9.5
click at [155, 72] on div "[PERSON_NAME][STREET_ADDRESS][PERSON_NAME]-456-7890 [EMAIL_ADDRESS][DOMAIN_NAME]" at bounding box center [247, 92] width 439 height 57
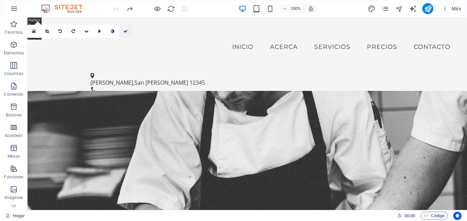
click at [125, 30] on icon at bounding box center [125, 31] width 4 height 4
drag, startPoint x: 464, startPoint y: 37, endPoint x: 493, endPoint y: 29, distance: 29.6
click at [133, 8] on icon "rehacer" at bounding box center [130, 9] width 8 height 8
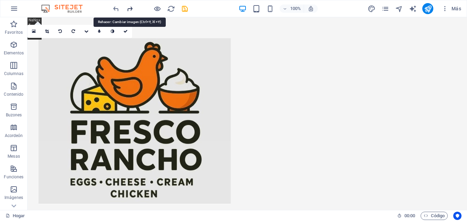
click at [133, 8] on icon "rehacer" at bounding box center [130, 9] width 8 height 8
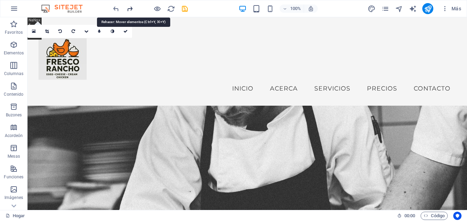
click at [133, 8] on icon "rehacer" at bounding box center [130, 9] width 8 height 8
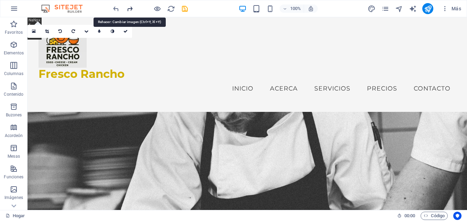
click at [133, 8] on icon "rehacer" at bounding box center [130, 9] width 8 height 8
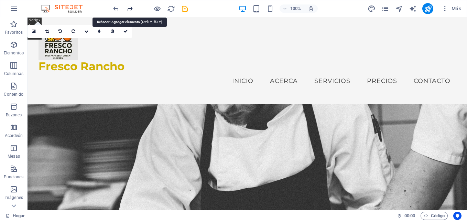
click at [133, 8] on icon "rehacer" at bounding box center [130, 9] width 8 height 8
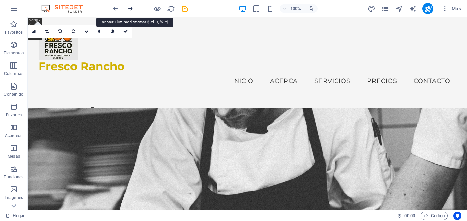
click at [133, 8] on icon "rehacer" at bounding box center [130, 9] width 8 height 8
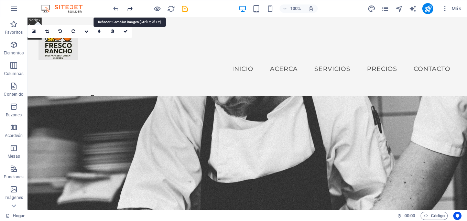
click at [133, 8] on icon "rehacer" at bounding box center [130, 9] width 8 height 8
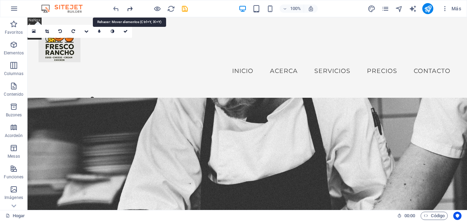
click at [133, 8] on icon "rehacer" at bounding box center [130, 9] width 8 height 8
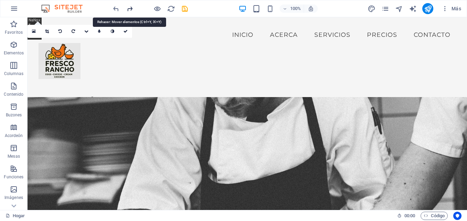
click at [133, 8] on icon "rehacer" at bounding box center [130, 9] width 8 height 8
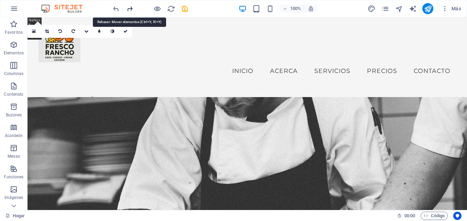
click at [133, 8] on icon "rehacer" at bounding box center [130, 9] width 8 height 8
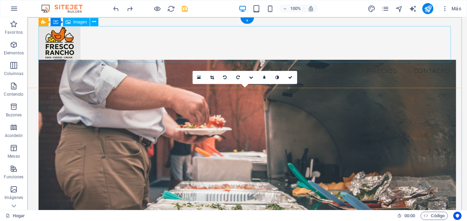
click at [60, 49] on figure at bounding box center [247, 44] width 417 height 36
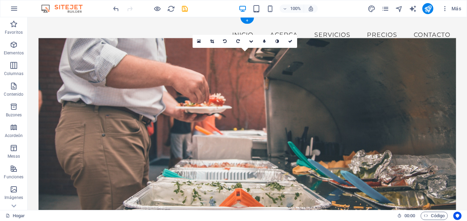
click at [382, 89] on figure at bounding box center [247, 125] width 417 height 175
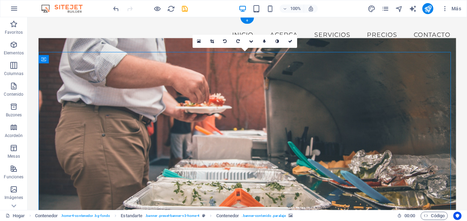
click at [382, 89] on figure at bounding box center [247, 125] width 417 height 175
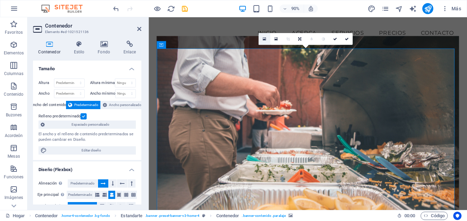
click at [265, 40] on icon at bounding box center [264, 38] width 3 height 4
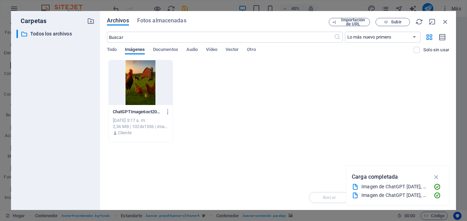
click at [155, 89] on div at bounding box center [141, 82] width 64 height 45
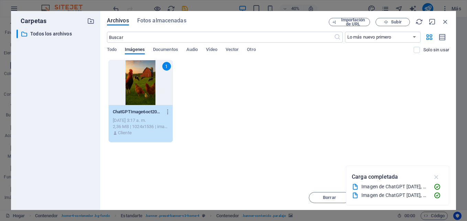
click at [438, 176] on icon "button" at bounding box center [436, 177] width 8 height 8
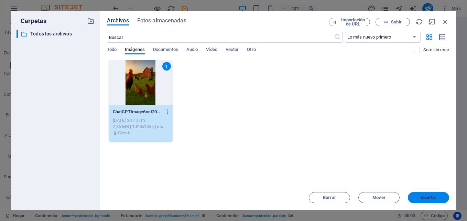
click at [427, 199] on span "Insertar" at bounding box center [428, 197] width 16 height 4
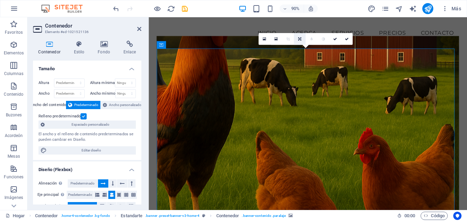
click at [300, 40] on icon at bounding box center [299, 39] width 3 height 4
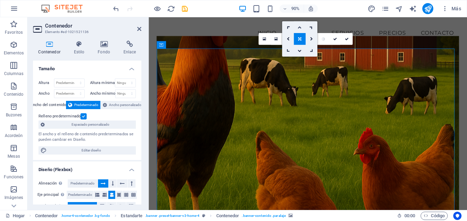
click at [298, 27] on icon at bounding box center [300, 27] width 4 height 4
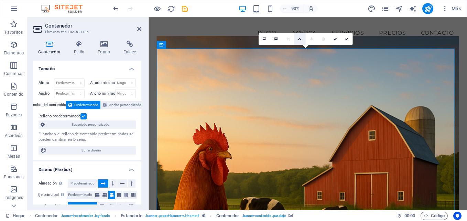
click at [303, 40] on link at bounding box center [300, 39] width 12 height 12
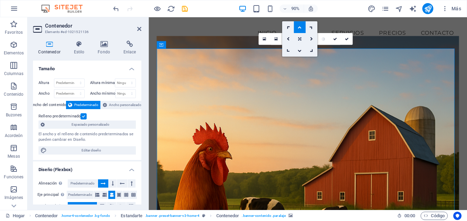
click at [299, 42] on link at bounding box center [300, 39] width 12 height 12
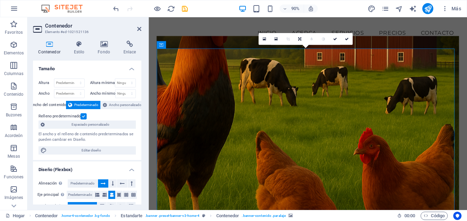
click at [313, 80] on figure at bounding box center [325, 135] width 336 height 195
click at [299, 38] on icon at bounding box center [299, 39] width 3 height 4
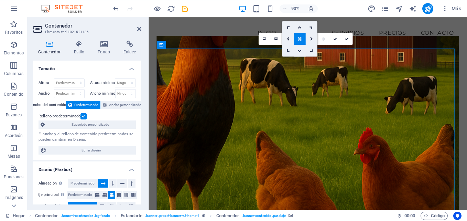
click at [298, 53] on link at bounding box center [300, 51] width 12 height 12
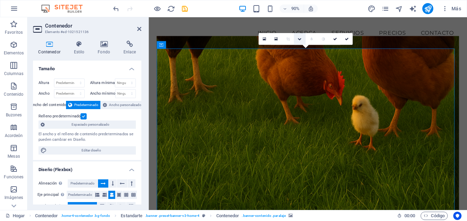
click at [302, 44] on link at bounding box center [300, 39] width 12 height 12
click at [299, 27] on icon at bounding box center [300, 27] width 4 height 4
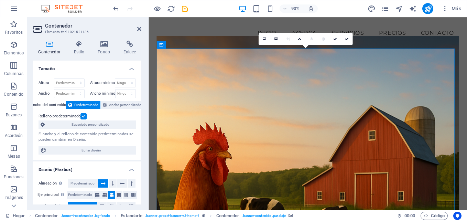
drag, startPoint x: 495, startPoint y: 56, endPoint x: 307, endPoint y: 75, distance: 188.3
click at [307, 75] on figure at bounding box center [325, 135] width 336 height 195
click at [332, 41] on link at bounding box center [335, 39] width 12 height 12
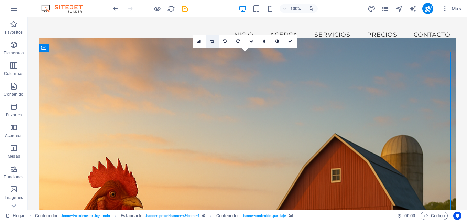
click at [210, 41] on icon at bounding box center [212, 41] width 4 height 4
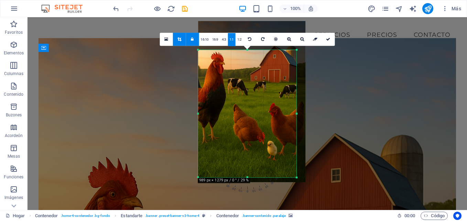
drag, startPoint x: 251, startPoint y: 36, endPoint x: 259, endPoint y: 64, distance: 28.6
click at [259, 64] on div "180 170 160 150 140 130 120 110 100 90 80 70 60 50 40 30 20 10 0 -10 -20 -30 -4…" at bounding box center [247, 113] width 98 height 127
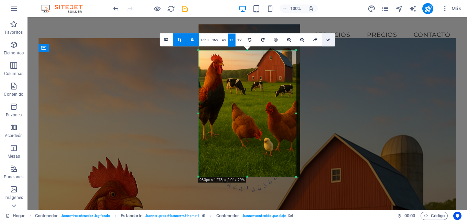
click at [324, 40] on link at bounding box center [327, 39] width 13 height 13
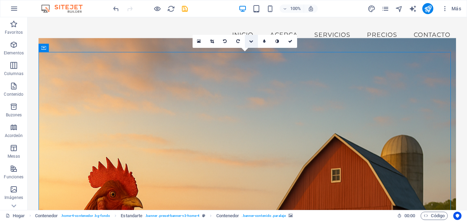
click at [249, 41] on icon at bounding box center [251, 41] width 4 height 4
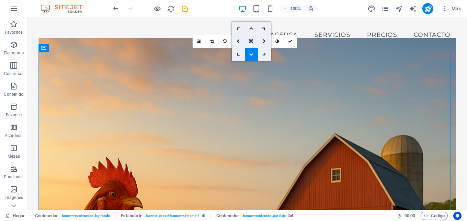
click at [253, 24] on link at bounding box center [251, 28] width 13 height 13
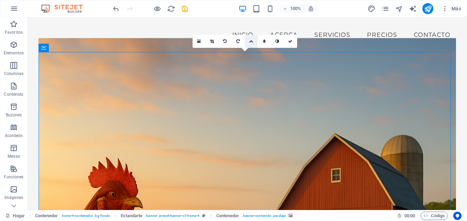
click at [254, 42] on link at bounding box center [251, 41] width 13 height 13
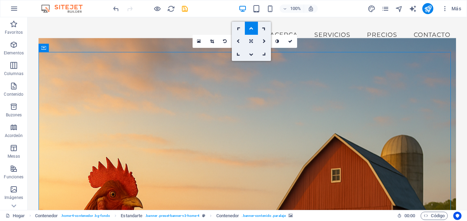
click at [251, 43] on icon at bounding box center [250, 41] width 3 height 4
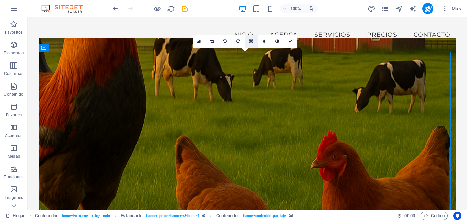
click at [252, 42] on icon at bounding box center [250, 41] width 3 height 4
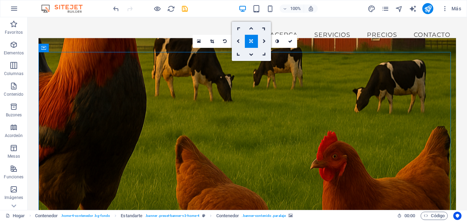
click at [252, 28] on icon at bounding box center [251, 28] width 4 height 4
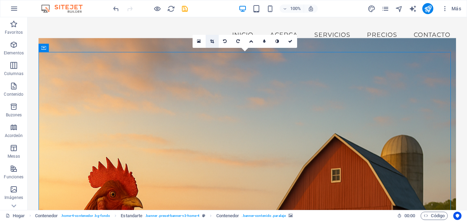
click at [216, 45] on link at bounding box center [212, 41] width 13 height 13
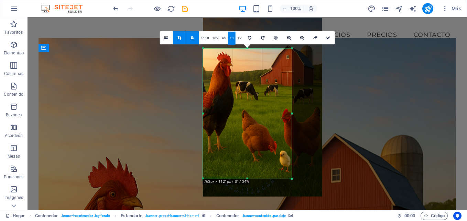
drag, startPoint x: 303, startPoint y: 185, endPoint x: 277, endPoint y: 130, distance: 60.7
click at [277, 130] on div "180 170 160 150 140 130 120 110 100 90 80 70 60 50 40 30 20 10 0 -10 -20 -30 -4…" at bounding box center [247, 113] width 89 height 130
click at [326, 39] on icon at bounding box center [328, 38] width 4 height 4
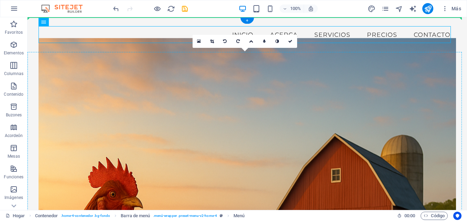
drag, startPoint x: 353, startPoint y: 56, endPoint x: 288, endPoint y: 62, distance: 65.9
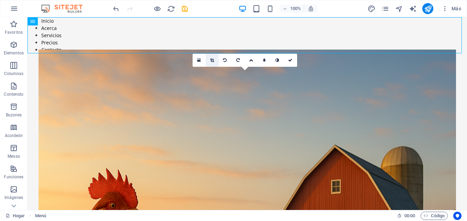
click at [212, 55] on link at bounding box center [212, 60] width 13 height 13
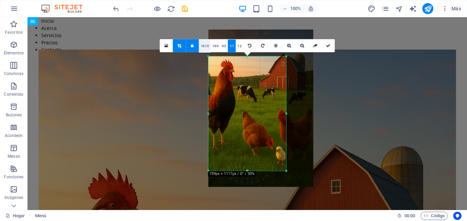
click at [207, 46] on link "16:10" at bounding box center [205, 46] width 12 height 13
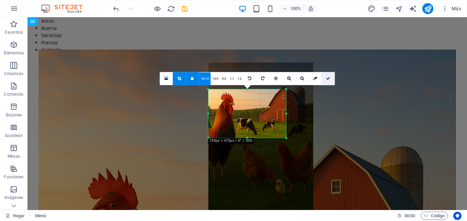
click at [328, 78] on icon at bounding box center [328, 78] width 4 height 4
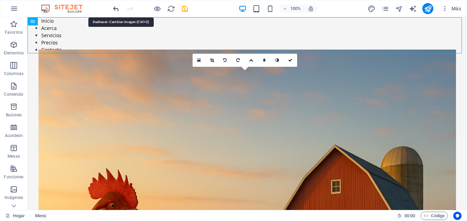
click at [119, 8] on icon "deshacer" at bounding box center [116, 9] width 8 height 8
click at [120, 8] on icon "deshacer" at bounding box center [116, 9] width 8 height 8
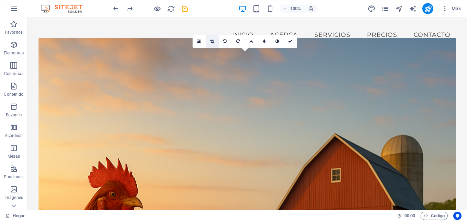
click at [210, 43] on link at bounding box center [212, 41] width 13 height 13
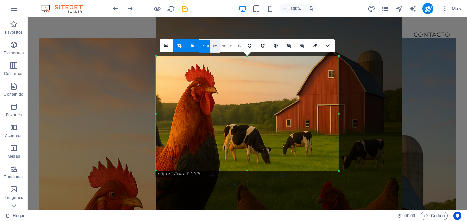
click at [216, 47] on link "16:9" at bounding box center [215, 46] width 10 height 13
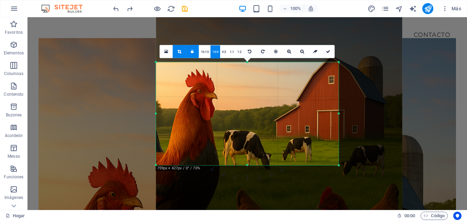
click at [181, 52] on icon at bounding box center [179, 52] width 4 height 4
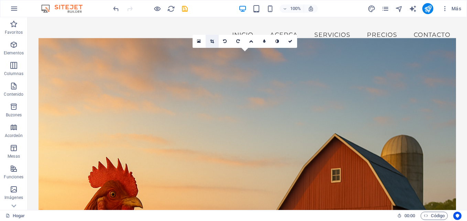
click at [211, 46] on link at bounding box center [212, 41] width 13 height 13
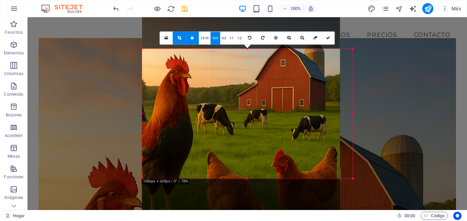
drag, startPoint x: 350, startPoint y: 170, endPoint x: 358, endPoint y: 185, distance: 17.1
click at [358, 185] on div "Arrastre aquí para reemplazar el contenido existente. Presione "Ctrl" si desea …" at bounding box center [247, 113] width 439 height 193
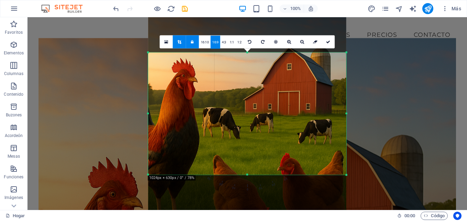
click at [355, 185] on div "Arrastre aquí para reemplazar el contenido existente. Presione "Ctrl" si desea …" at bounding box center [247, 113] width 439 height 193
click at [327, 39] on link at bounding box center [328, 41] width 13 height 13
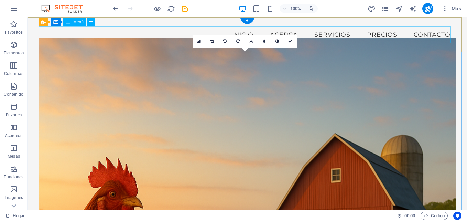
click at [207, 29] on nav "Inicio Acerca Servicios Precios Contacto" at bounding box center [247, 34] width 417 height 17
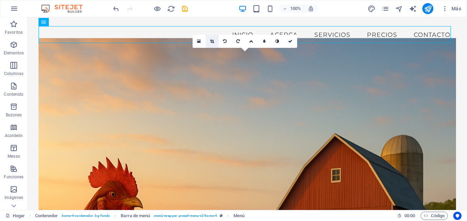
click at [214, 41] on icon at bounding box center [212, 41] width 4 height 4
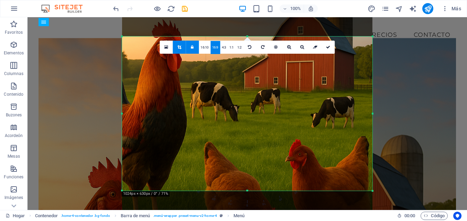
drag, startPoint x: 261, startPoint y: 96, endPoint x: 260, endPoint y: 72, distance: 24.1
click at [260, 72] on div at bounding box center [247, 135] width 250 height 375
click at [326, 45] on icon at bounding box center [328, 47] width 4 height 4
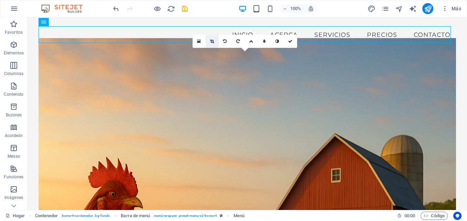
click at [212, 39] on icon at bounding box center [212, 41] width 4 height 4
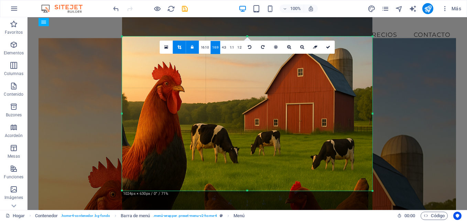
drag, startPoint x: 246, startPoint y: 105, endPoint x: 249, endPoint y: 147, distance: 42.0
click at [249, 147] on div at bounding box center [247, 177] width 250 height 375
click at [328, 51] on link at bounding box center [328, 47] width 13 height 13
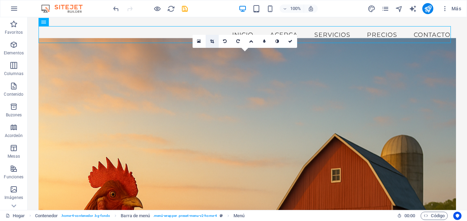
click at [214, 39] on icon at bounding box center [212, 41] width 4 height 4
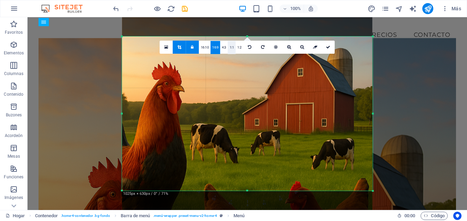
click at [232, 46] on link "1:1" at bounding box center [232, 47] width 8 height 13
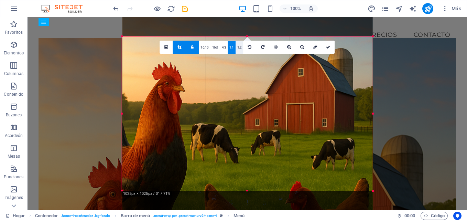
click at [240, 48] on link "1:2" at bounding box center [239, 47] width 8 height 13
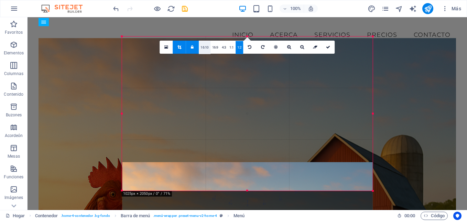
click at [205, 51] on link "16:10" at bounding box center [205, 47] width 12 height 13
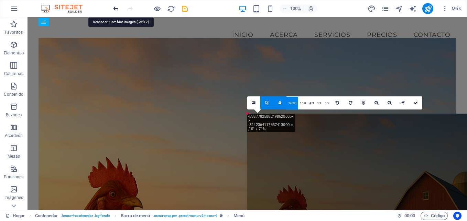
click at [113, 8] on icon "deshacer" at bounding box center [116, 9] width 8 height 8
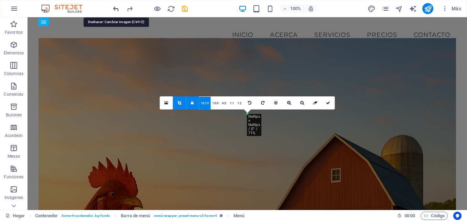
click at [113, 8] on icon "deshacer" at bounding box center [116, 9] width 8 height 8
click at [117, 8] on icon "deshacer" at bounding box center [116, 9] width 8 height 8
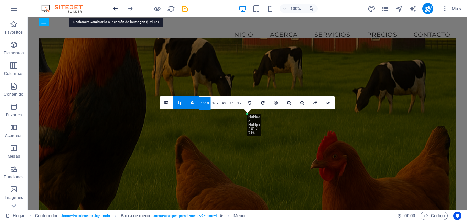
click at [117, 8] on icon "deshacer" at bounding box center [116, 9] width 8 height 8
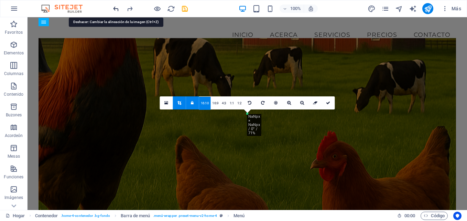
click at [117, 8] on icon "deshacer" at bounding box center [116, 9] width 8 height 8
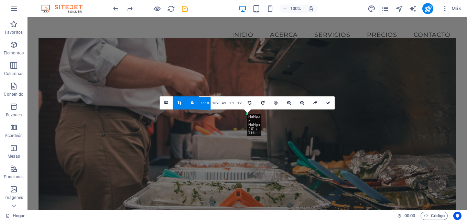
click at [243, 143] on div "Arrastre aquí para reemplazar el contenido existente. Presione "Ctrl" si desea …" at bounding box center [247, 113] width 439 height 193
click at [116, 7] on icon "deshacer" at bounding box center [116, 9] width 8 height 8
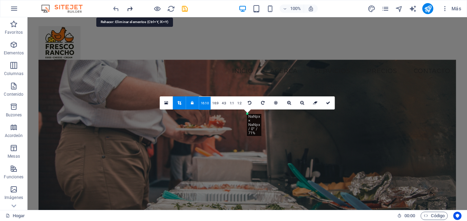
click at [129, 8] on icon "rehacer" at bounding box center [130, 9] width 8 height 8
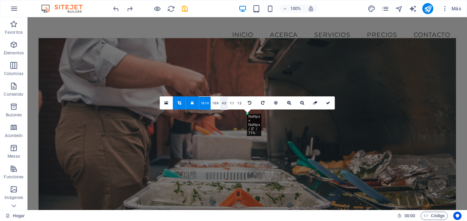
click at [221, 103] on link "4:3" at bounding box center [224, 103] width 8 height 13
click at [328, 98] on link at bounding box center [328, 102] width 13 height 13
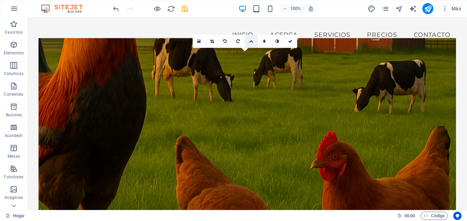
click at [250, 43] on icon at bounding box center [251, 41] width 4 height 4
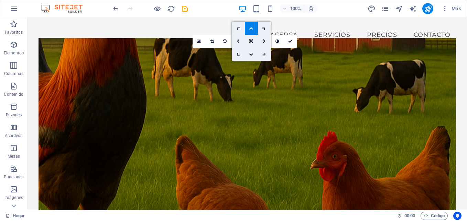
click at [249, 32] on link at bounding box center [251, 28] width 13 height 13
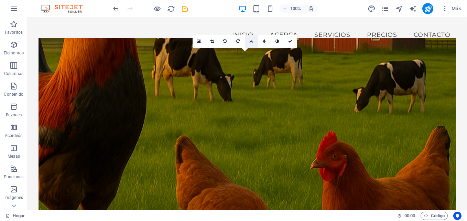
click at [251, 41] on icon at bounding box center [251, 41] width 4 height 4
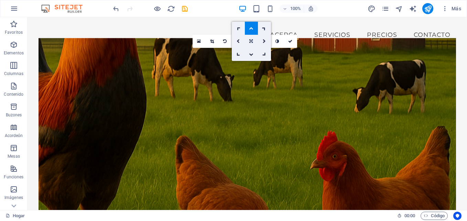
click at [251, 42] on icon at bounding box center [250, 41] width 3 height 4
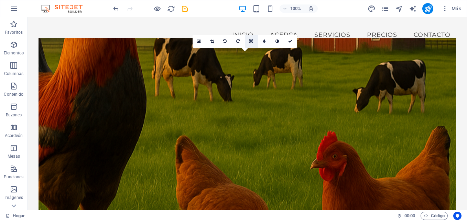
click at [251, 43] on link at bounding box center [251, 41] width 13 height 13
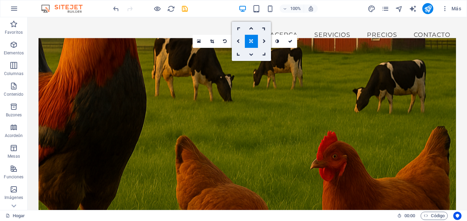
click at [251, 53] on icon at bounding box center [251, 54] width 4 height 4
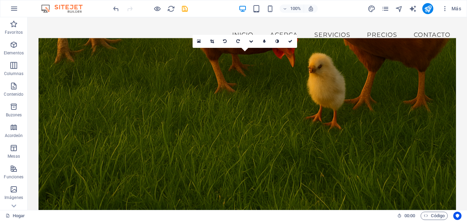
click at [254, 48] on div "16:10 16:9 4:3 1:1 1:2 0" at bounding box center [245, 41] width 105 height 13
click at [116, 10] on icon "deshacer" at bounding box center [116, 9] width 8 height 8
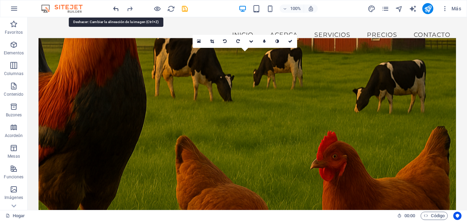
click at [116, 10] on icon "deshacer" at bounding box center [116, 9] width 8 height 8
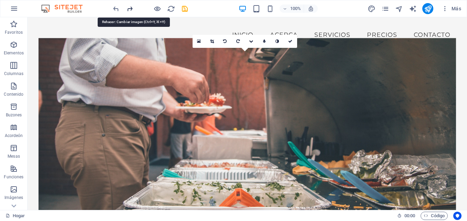
click at [130, 10] on icon "rehacer" at bounding box center [130, 9] width 8 height 8
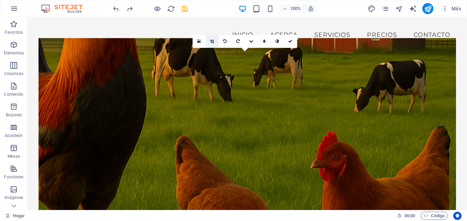
click at [212, 43] on icon at bounding box center [212, 41] width 4 height 4
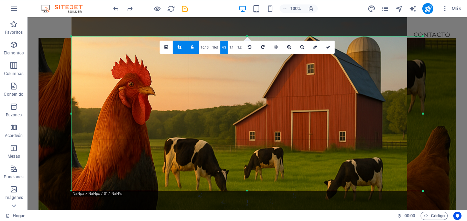
drag, startPoint x: 388, startPoint y: 173, endPoint x: 387, endPoint y: 95, distance: 77.7
click at [387, 95] on div at bounding box center [240, 210] width 336 height 503
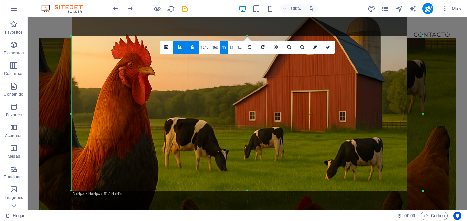
drag, startPoint x: 379, startPoint y: 137, endPoint x: 380, endPoint y: 117, distance: 19.9
click at [380, 117] on div at bounding box center [240, 190] width 336 height 503
drag, startPoint x: 380, startPoint y: 117, endPoint x: 352, endPoint y: 70, distance: 53.8
click at [352, 70] on div at bounding box center [240, 190] width 336 height 503
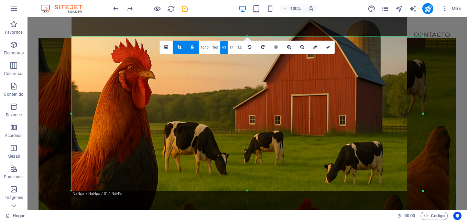
drag, startPoint x: 347, startPoint y: 105, endPoint x: 375, endPoint y: 155, distance: 57.4
click at [375, 155] on div at bounding box center [240, 194] width 336 height 503
click at [329, 48] on icon at bounding box center [328, 47] width 4 height 4
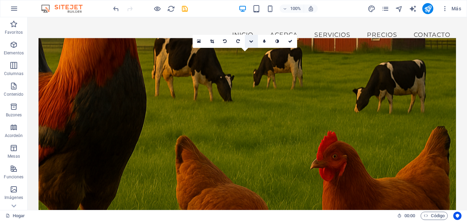
click at [250, 43] on icon at bounding box center [251, 41] width 4 height 4
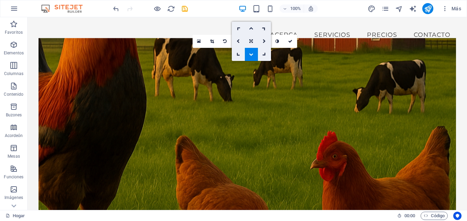
click at [251, 30] on icon at bounding box center [251, 28] width 4 height 4
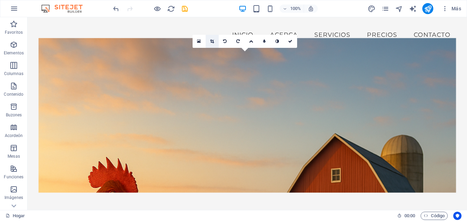
click at [213, 43] on icon at bounding box center [212, 41] width 4 height 4
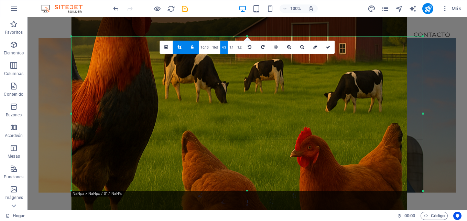
drag, startPoint x: 249, startPoint y: 165, endPoint x: 251, endPoint y: 94, distance: 71.5
click at [251, 94] on div at bounding box center [240, 122] width 336 height 503
click at [324, 47] on link at bounding box center [327, 47] width 13 height 13
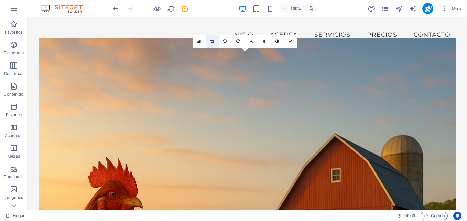
click at [213, 40] on icon at bounding box center [212, 41] width 4 height 4
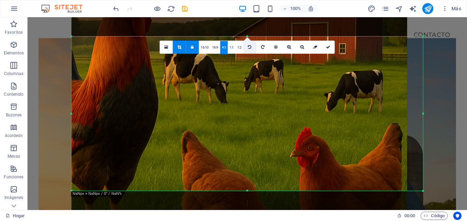
click at [252, 48] on link at bounding box center [249, 47] width 13 height 13
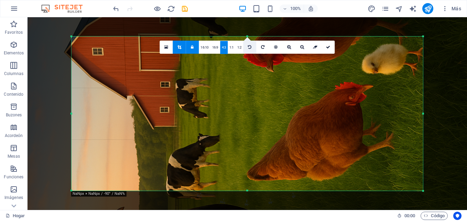
click at [252, 48] on link at bounding box center [249, 47] width 13 height 13
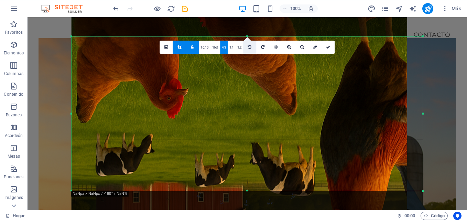
click at [252, 48] on link at bounding box center [249, 47] width 13 height 13
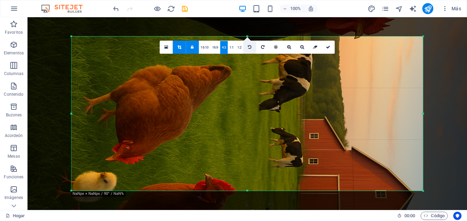
click at [252, 48] on link at bounding box center [249, 47] width 13 height 13
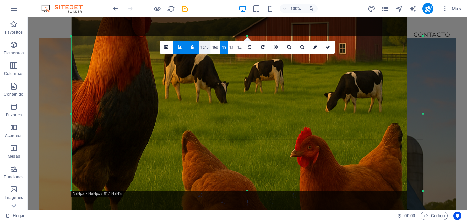
click at [209, 49] on link "16:10" at bounding box center [205, 47] width 12 height 13
click at [212, 49] on link "16:9" at bounding box center [215, 47] width 10 height 13
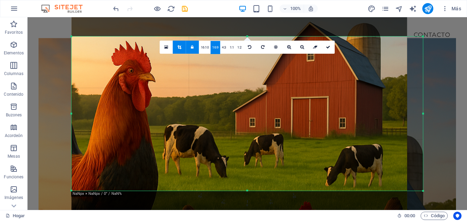
drag, startPoint x: 366, startPoint y: 92, endPoint x: 368, endPoint y: 166, distance: 74.3
click at [368, 166] on div at bounding box center [240, 196] width 336 height 503
click at [327, 50] on link at bounding box center [328, 47] width 13 height 13
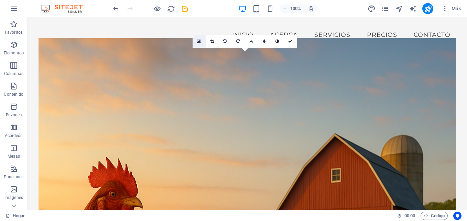
click at [200, 41] on icon at bounding box center [199, 41] width 4 height 5
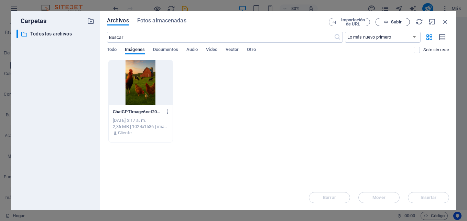
click at [390, 18] on button "Subir" at bounding box center [392, 22] width 34 height 8
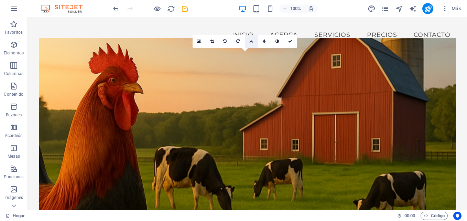
click at [250, 42] on icon at bounding box center [251, 41] width 4 height 4
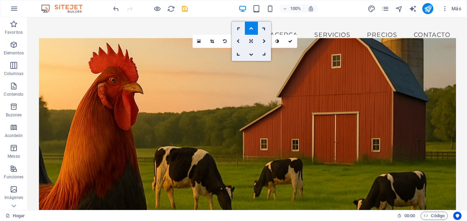
click at [252, 42] on icon at bounding box center [250, 41] width 3 height 4
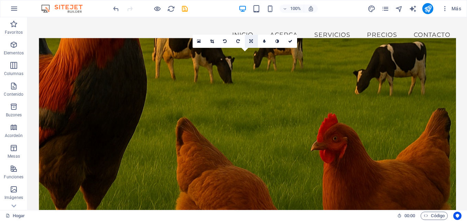
click at [251, 38] on link at bounding box center [251, 41] width 13 height 13
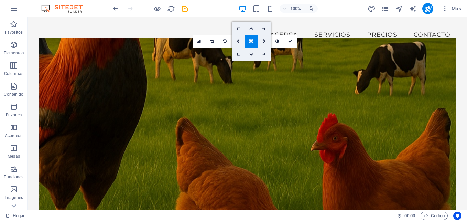
click at [251, 29] on icon at bounding box center [251, 28] width 4 height 4
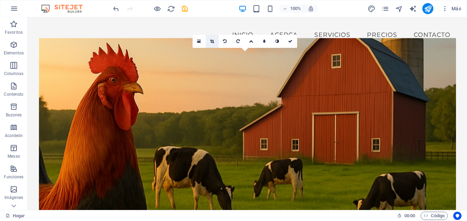
click at [210, 44] on link at bounding box center [212, 41] width 13 height 13
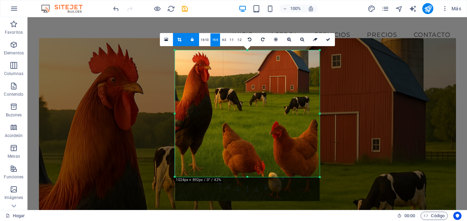
drag, startPoint x: 322, startPoint y: 191, endPoint x: 318, endPoint y: 164, distance: 28.1
click at [318, 164] on div "180 170 160 150 140 130 120 110 100 90 80 70 60 50 40 30 20 10 0 -10 -20 -30 -4…" at bounding box center [247, 113] width 145 height 127
click at [327, 44] on link at bounding box center [327, 39] width 13 height 13
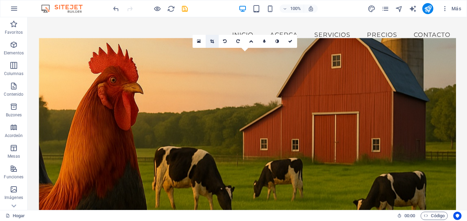
click at [214, 42] on icon at bounding box center [212, 41] width 4 height 4
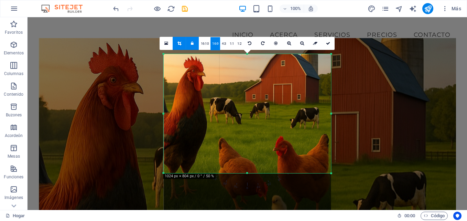
drag, startPoint x: 334, startPoint y: 190, endPoint x: 325, endPoint y: 155, distance: 36.5
click at [325, 155] on div "180 170 160 150 140 130 120 110 100 90 80 70 60 50 40 30 20 10 0 -10 -20 -30 -4…" at bounding box center [247, 113] width 167 height 119
click at [326, 44] on icon at bounding box center [328, 44] width 4 height 4
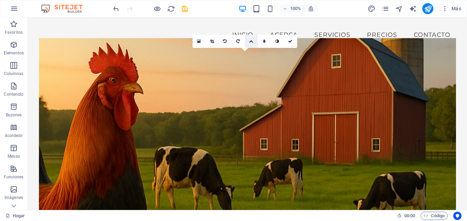
click at [252, 44] on link at bounding box center [251, 41] width 13 height 13
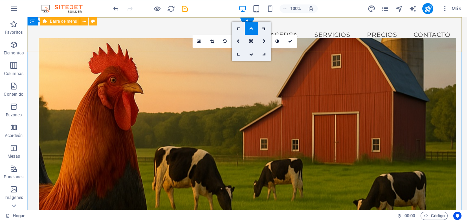
click at [305, 50] on div "Inicio Acerca Servicios Precios Contacto Menu" at bounding box center [247, 34] width 439 height 35
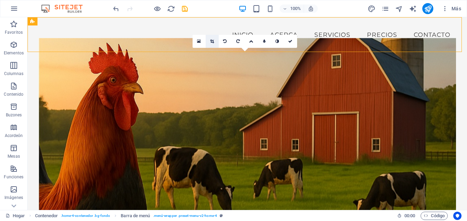
click at [216, 45] on link at bounding box center [212, 41] width 13 height 13
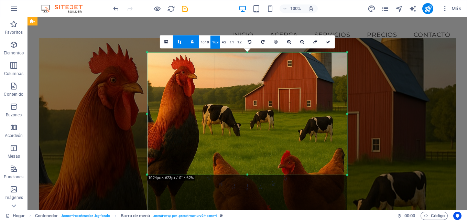
drag, startPoint x: 358, startPoint y: 191, endPoint x: 341, endPoint y: 158, distance: 36.7
click at [341, 158] on div "180 170 160 150 140 130 120 110 100 90 80 70 60 50 40 30 20 10 0 -10 -20 -30 -4…" at bounding box center [247, 114] width 200 height 122
click at [327, 48] on link at bounding box center [328, 42] width 13 height 13
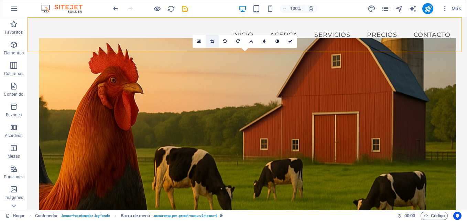
click at [213, 42] on icon at bounding box center [212, 41] width 4 height 4
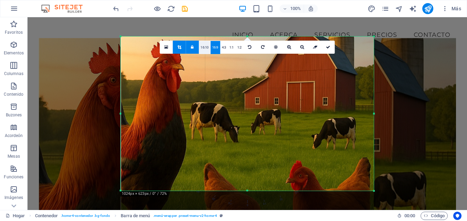
click at [205, 50] on link "16:10" at bounding box center [205, 47] width 12 height 13
click at [215, 48] on link "16:9" at bounding box center [215, 47] width 10 height 13
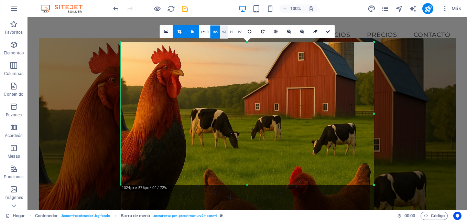
click at [227, 37] on link "4:3" at bounding box center [224, 31] width 8 height 13
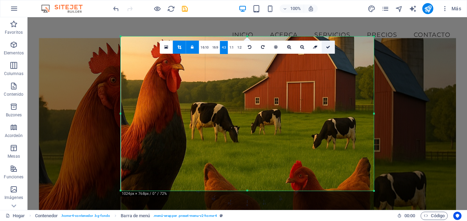
click at [328, 51] on link at bounding box center [327, 47] width 13 height 13
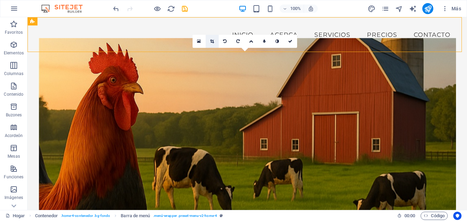
click at [212, 41] on icon at bounding box center [212, 41] width 4 height 4
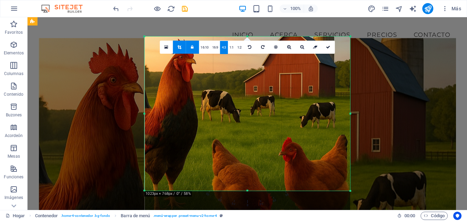
drag, startPoint x: 463, startPoint y: 39, endPoint x: 465, endPoint y: 47, distance: 8.4
click at [465, 47] on div "Arrastre aquí para reemplazar el contenido existente. Presione "Ctrl" si desea …" at bounding box center [247, 113] width 439 height 193
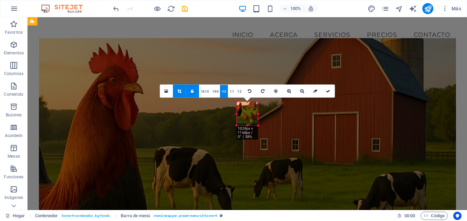
drag, startPoint x: 351, startPoint y: 192, endPoint x: 166, endPoint y: 62, distance: 225.9
click at [166, 62] on div "Arrastre aquí para reemplazar el contenido existente. Presione "Ctrl" si desea …" at bounding box center [247, 113] width 439 height 193
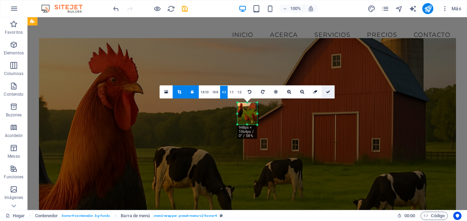
click at [325, 90] on link at bounding box center [327, 91] width 13 height 13
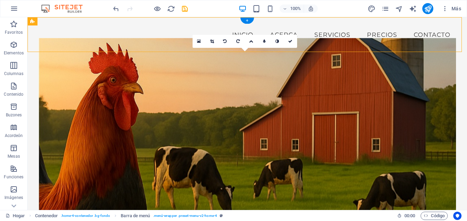
click at [323, 172] on figure at bounding box center [247, 125] width 417 height 175
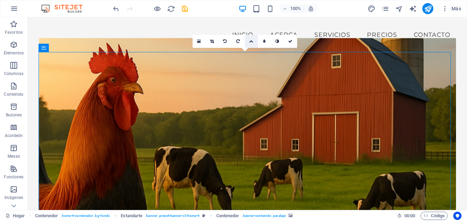
click at [251, 41] on icon at bounding box center [251, 41] width 4 height 4
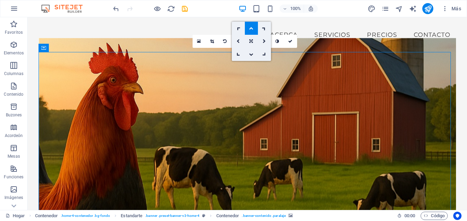
click at [250, 27] on icon at bounding box center [251, 28] width 4 height 4
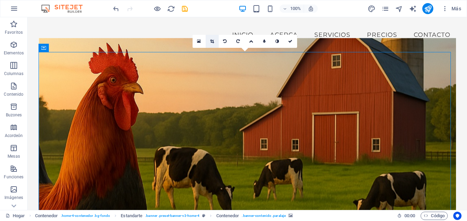
click at [214, 43] on link at bounding box center [212, 41] width 13 height 13
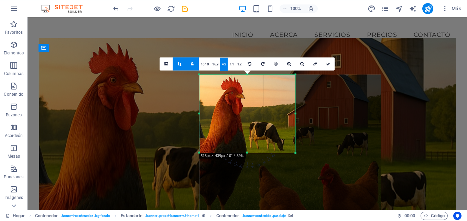
drag, startPoint x: 249, startPoint y: 185, endPoint x: 236, endPoint y: 120, distance: 65.9
click at [236, 120] on div "180 170 160 150 140 130 120 110 100 90 80 70 60 50 40 30 20 10 0 -10 -20 -30 -4…" at bounding box center [247, 114] width 96 height 78
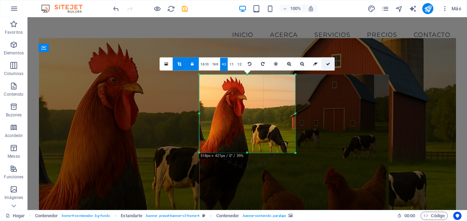
click at [327, 65] on icon at bounding box center [328, 64] width 4 height 4
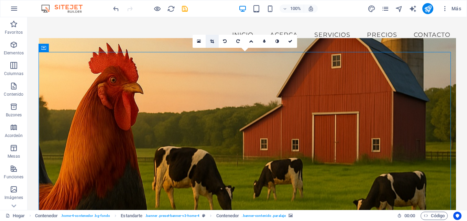
click at [214, 45] on link at bounding box center [212, 41] width 13 height 13
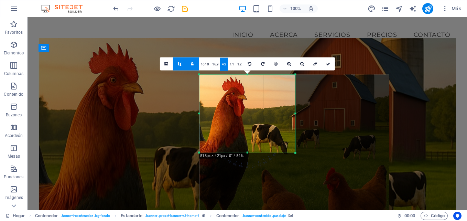
click at [195, 63] on link at bounding box center [192, 63] width 13 height 13
click at [331, 64] on link at bounding box center [328, 63] width 13 height 13
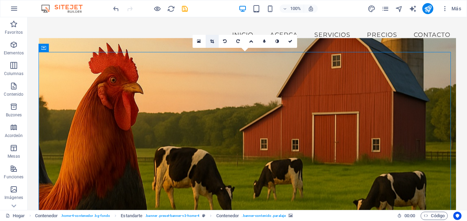
click at [212, 43] on icon at bounding box center [212, 41] width 4 height 4
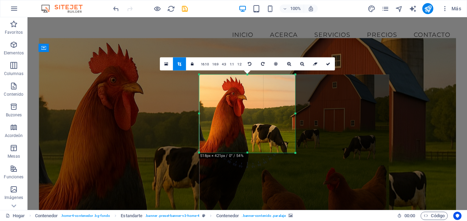
click at [179, 65] on icon at bounding box center [179, 64] width 4 height 4
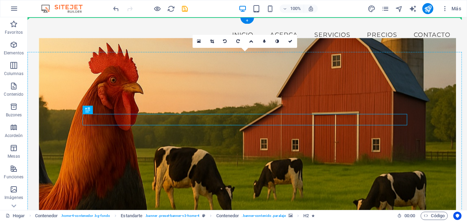
drag, startPoint x: 315, startPoint y: 120, endPoint x: 315, endPoint y: 107, distance: 12.7
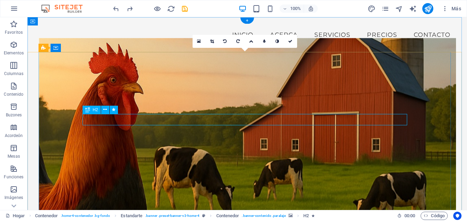
click at [106, 110] on icon at bounding box center [105, 109] width 4 height 7
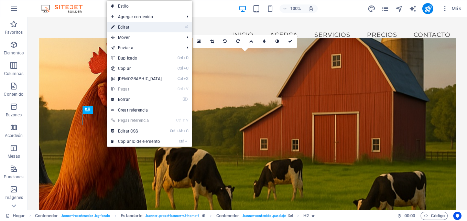
click at [153, 22] on link "⏎ Editar" at bounding box center [136, 27] width 59 height 10
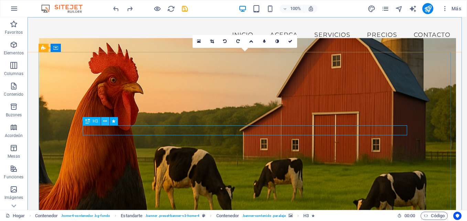
click at [106, 123] on icon at bounding box center [105, 121] width 4 height 7
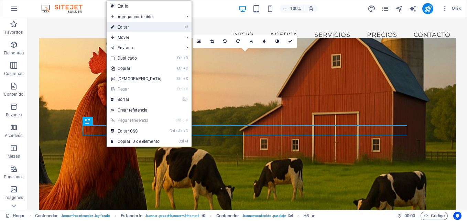
click at [179, 28] on li "⏎ Editar" at bounding box center [149, 27] width 85 height 10
click at [186, 27] on icon "⏎" at bounding box center [186, 27] width 3 height 4
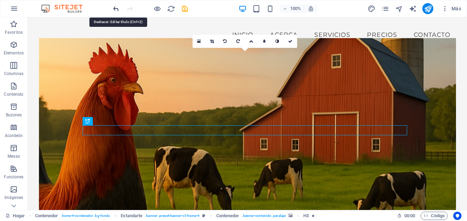
click at [115, 8] on icon "deshacer" at bounding box center [116, 9] width 8 height 8
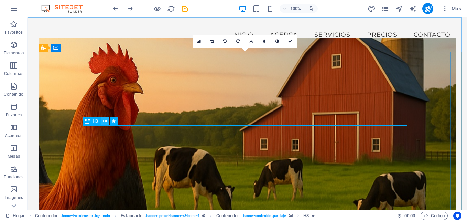
click at [103, 121] on icon at bounding box center [105, 121] width 4 height 7
click at [107, 122] on icon at bounding box center [105, 121] width 4 height 7
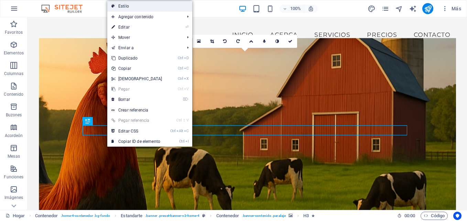
click at [139, 9] on link "Estilo" at bounding box center [149, 6] width 85 height 10
select select "preset-banner-v3-home-4"
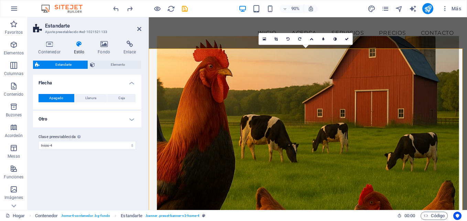
click at [128, 86] on h4 "Flecha" at bounding box center [87, 81] width 108 height 12
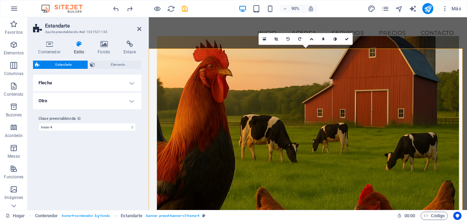
click at [128, 86] on h4 "Flecha" at bounding box center [87, 83] width 108 height 17
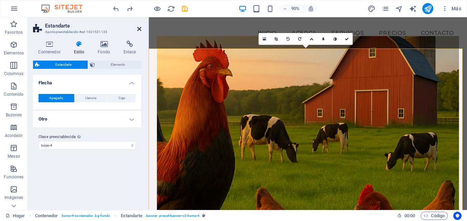
click at [140, 32] on link at bounding box center [139, 29] width 4 height 6
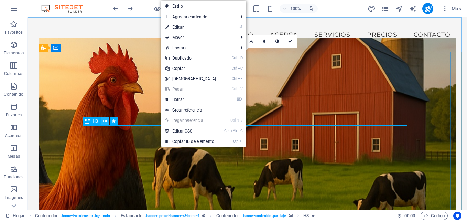
click at [106, 122] on icon at bounding box center [105, 121] width 4 height 7
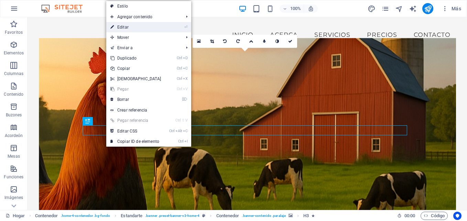
click at [167, 28] on li "⏎ Editar" at bounding box center [148, 27] width 85 height 10
click at [184, 26] on icon "⏎" at bounding box center [185, 27] width 3 height 4
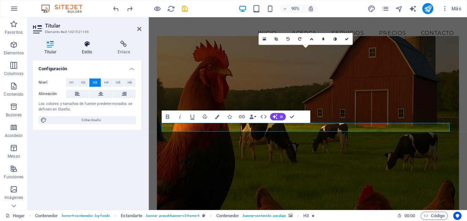
click at [89, 48] on h4 "Estilo" at bounding box center [88, 48] width 36 height 14
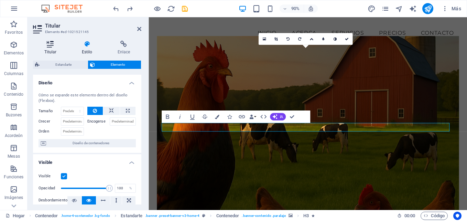
click at [55, 47] on icon at bounding box center [50, 44] width 35 height 7
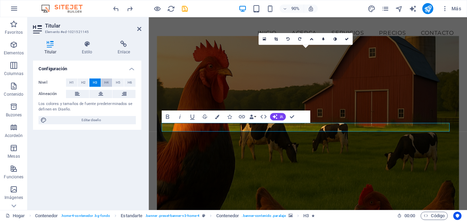
click at [109, 82] on button "H4" at bounding box center [106, 82] width 11 height 8
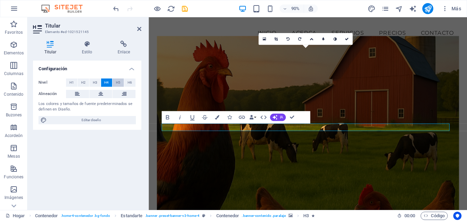
click at [118, 84] on span "H5" at bounding box center [118, 82] width 4 height 8
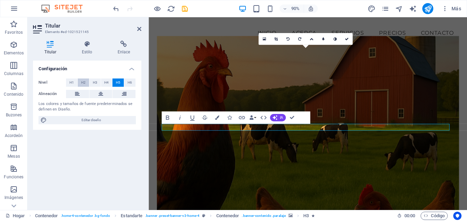
click at [84, 86] on span "H2" at bounding box center [83, 82] width 4 height 8
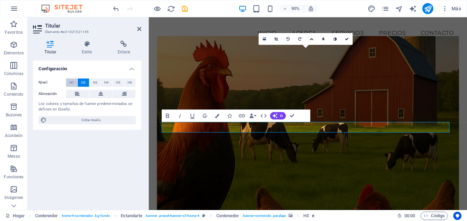
click at [75, 82] on button "H1" at bounding box center [71, 82] width 11 height 8
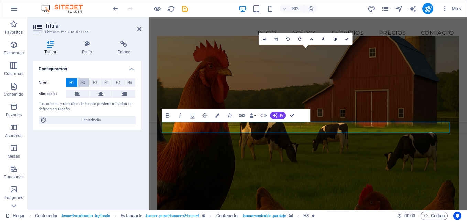
click at [85, 82] on span "H2" at bounding box center [83, 82] width 4 height 8
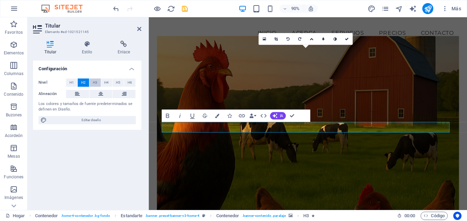
click at [93, 83] on span "H3" at bounding box center [95, 82] width 4 height 8
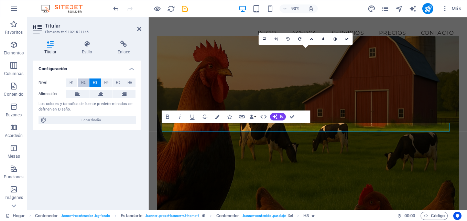
click at [84, 83] on span "H2" at bounding box center [83, 82] width 4 height 8
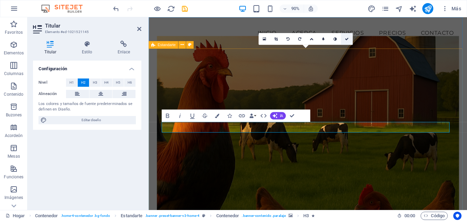
click at [347, 39] on icon at bounding box center [347, 39] width 4 height 4
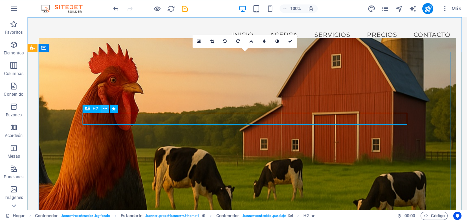
click at [104, 108] on icon at bounding box center [105, 108] width 4 height 7
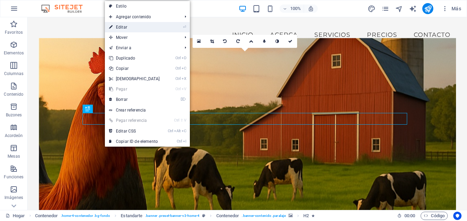
click at [183, 27] on icon "⏎" at bounding box center [184, 27] width 3 height 4
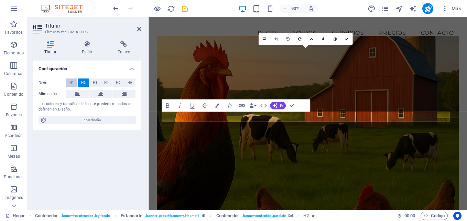
click at [69, 80] on span "H1" at bounding box center [71, 82] width 4 height 8
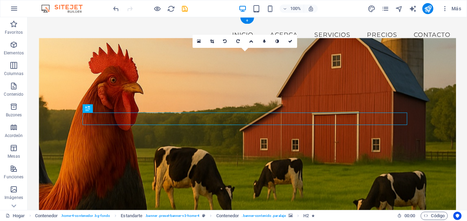
click at [295, 85] on figure at bounding box center [247, 125] width 417 height 175
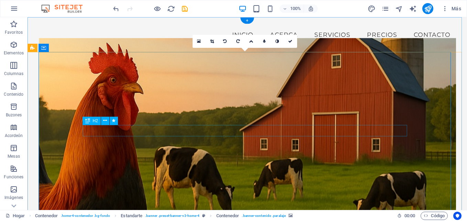
click at [105, 120] on icon at bounding box center [105, 120] width 4 height 7
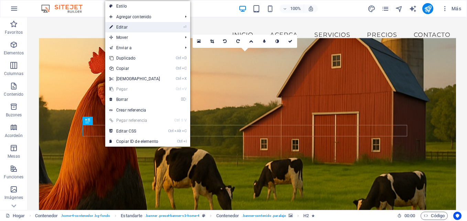
click at [185, 25] on icon "⏎" at bounding box center [184, 27] width 3 height 4
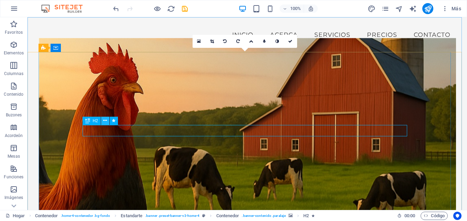
click at [104, 121] on icon at bounding box center [105, 120] width 4 height 7
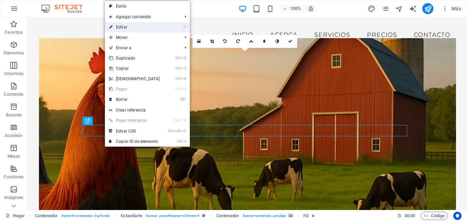
click at [184, 27] on icon "⏎" at bounding box center [184, 27] width 3 height 4
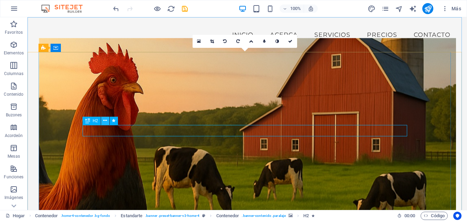
click at [105, 120] on icon at bounding box center [105, 120] width 4 height 7
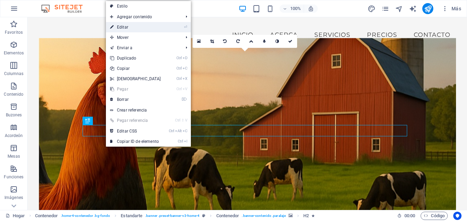
click at [185, 26] on icon "⏎" at bounding box center [185, 27] width 3 height 4
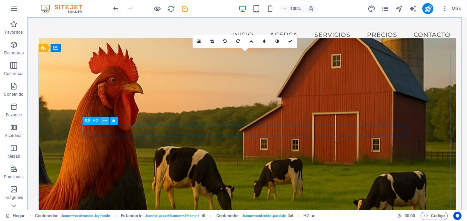
click at [104, 121] on icon at bounding box center [105, 120] width 4 height 7
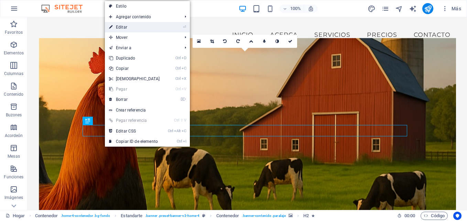
click at [184, 27] on icon "⏎" at bounding box center [184, 27] width 3 height 4
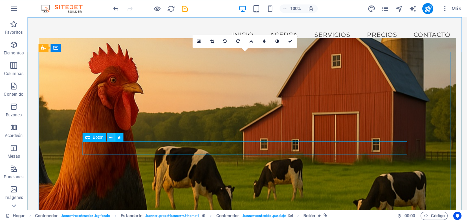
click at [111, 139] on icon at bounding box center [111, 137] width 4 height 7
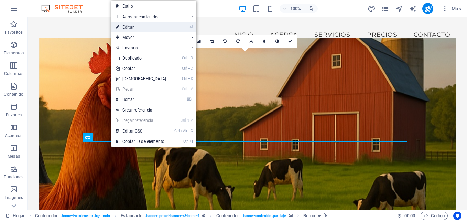
click at [190, 25] on icon "⏎" at bounding box center [190, 27] width 3 height 4
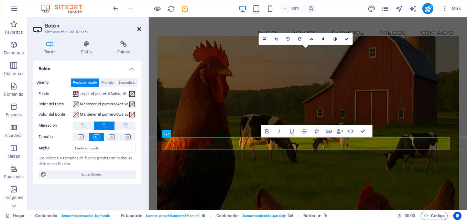
click at [140, 30] on icon at bounding box center [139, 29] width 4 height 6
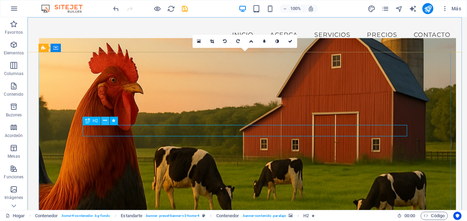
click at [105, 122] on icon at bounding box center [105, 120] width 4 height 7
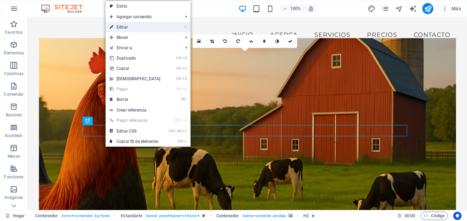
click at [185, 25] on icon "⏎" at bounding box center [185, 27] width 3 height 4
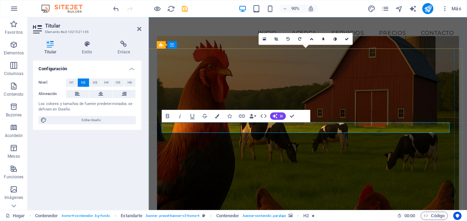
click at [371, 186] on figure at bounding box center [325, 135] width 336 height 195
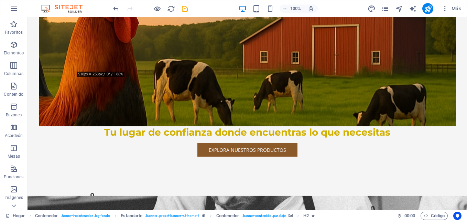
scroll to position [144, 0]
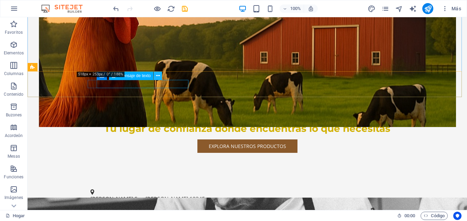
click at [158, 78] on icon at bounding box center [158, 75] width 4 height 7
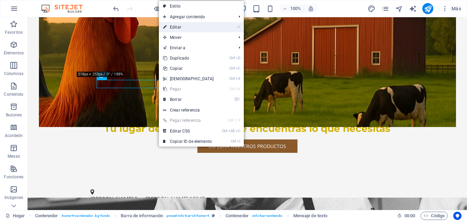
click at [237, 25] on icon "⏎" at bounding box center [238, 27] width 3 height 4
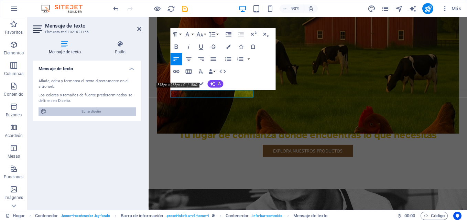
click at [89, 111] on span "Editar diseño" at bounding box center [91, 111] width 85 height 8
select select "px"
select select "200"
select select "px"
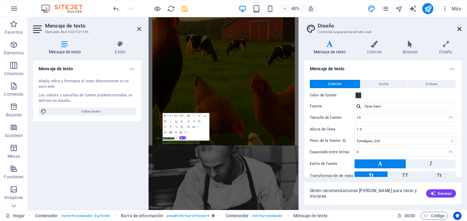
click at [460, 28] on icon at bounding box center [459, 29] width 4 height 6
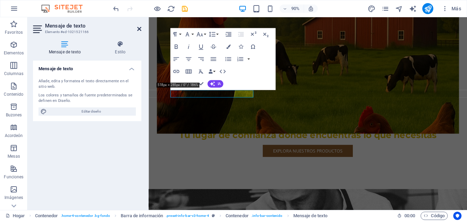
click at [138, 29] on icon at bounding box center [139, 29] width 4 height 6
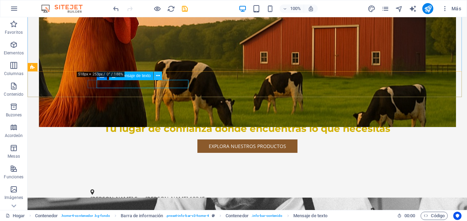
click at [157, 78] on icon at bounding box center [158, 75] width 4 height 7
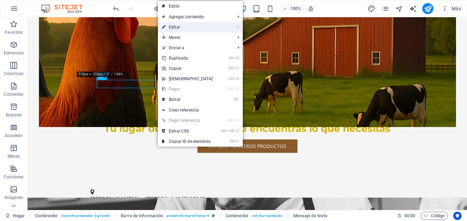
click at [236, 24] on mark "⏎" at bounding box center [237, 27] width 3 height 10
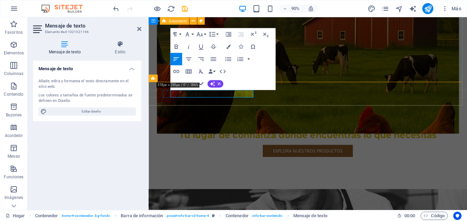
click at [209, 215] on span "[PERSON_NAME]" at bounding box center [187, 219] width 43 height 8
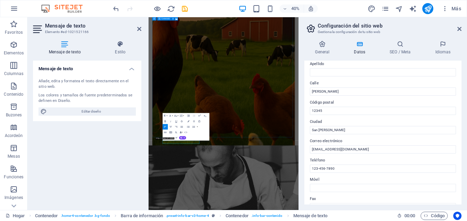
scroll to position [61, 0]
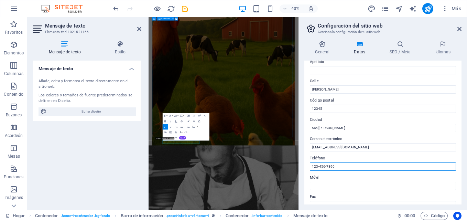
click at [339, 166] on input "123-456-7890" at bounding box center [383, 166] width 146 height 8
type input "1"
type input "5"
click at [311, 166] on input "502 55874201" at bounding box center [383, 166] width 146 height 8
type input "[PHONE_NUMBER]"
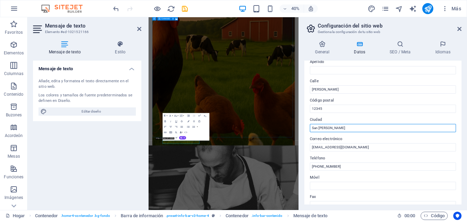
click at [331, 125] on input "San [PERSON_NAME]" at bounding box center [383, 128] width 146 height 8
type input "S"
type input "[GEOGRAPHIC_DATA]"
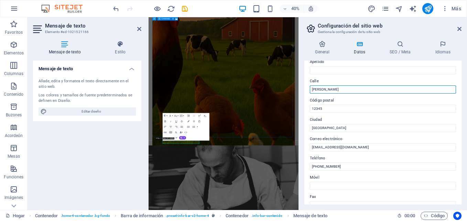
click at [343, 88] on input "[PERSON_NAME]" at bounding box center [383, 89] width 146 height 8
type input "C"
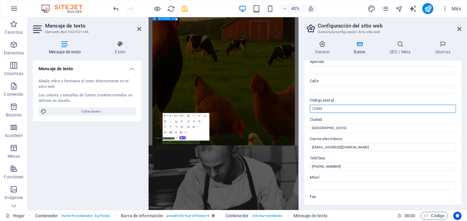
click at [335, 107] on input "12345" at bounding box center [383, 109] width 146 height 8
type input "1"
type input "01012"
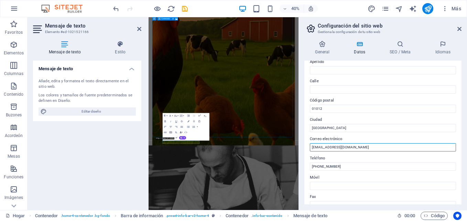
click at [325, 148] on input "[EMAIL_ADDRESS][DOMAIN_NAME]" at bounding box center [383, 147] width 146 height 8
type input "[EMAIL_ADDRESS][DOMAIN_NAME]"
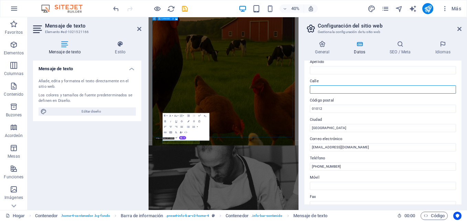
click at [333, 92] on input "Calle" at bounding box center [383, 89] width 146 height 8
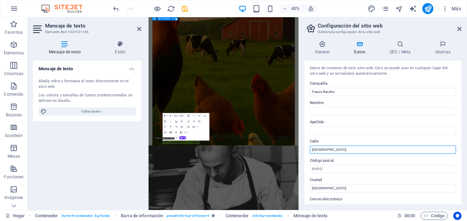
scroll to position [0, 0]
type input "[GEOGRAPHIC_DATA]"
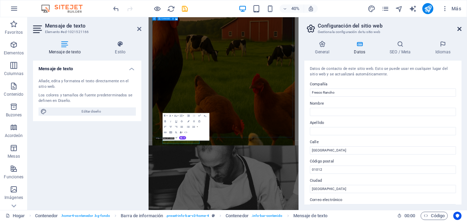
click at [459, 30] on icon at bounding box center [459, 29] width 4 height 6
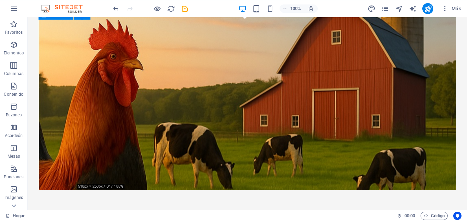
scroll to position [43, 0]
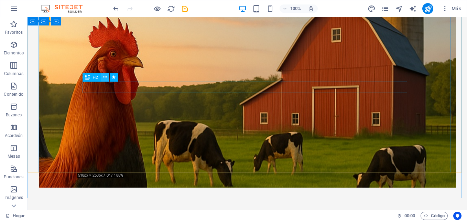
click at [105, 78] on icon at bounding box center [105, 77] width 4 height 7
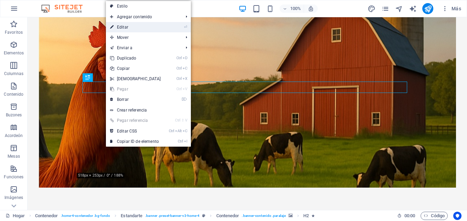
click at [162, 30] on link "⏎ Editar" at bounding box center [135, 27] width 59 height 10
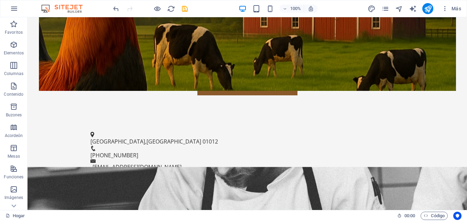
scroll to position [206, 0]
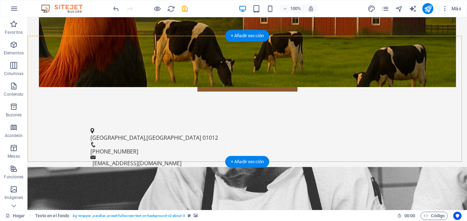
drag, startPoint x: 74, startPoint y: 136, endPoint x: 45, endPoint y: 125, distance: 30.9
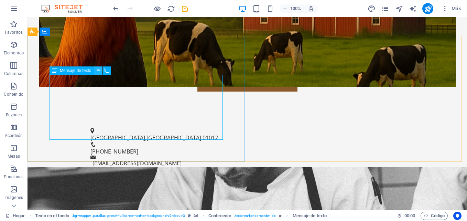
click at [99, 69] on icon at bounding box center [99, 70] width 4 height 7
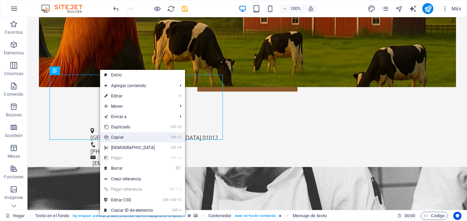
click at [135, 138] on link "Ctrl C Copiar" at bounding box center [129, 137] width 59 height 10
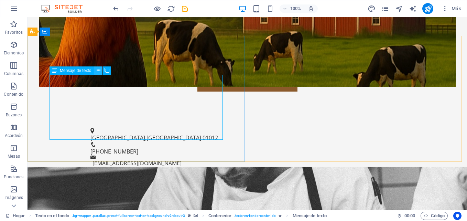
click at [98, 73] on icon at bounding box center [99, 70] width 4 height 7
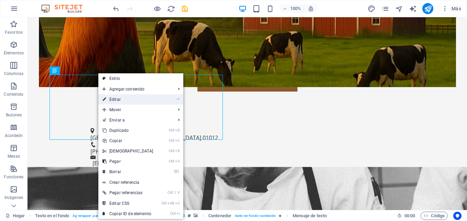
click at [176, 99] on icon "⏎" at bounding box center [177, 99] width 3 height 4
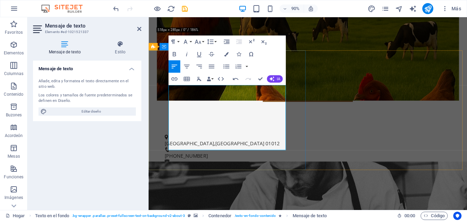
drag, startPoint x: 297, startPoint y: 161, endPoint x: 165, endPoint y: 92, distance: 149.3
copy p "Fresco Rancho es su fuente confiable de huevos frescos y productos lácteos de l…"
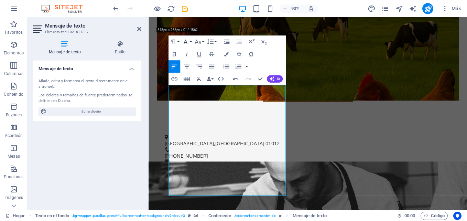
click at [191, 42] on button "Familia tipográfica" at bounding box center [187, 41] width 12 height 12
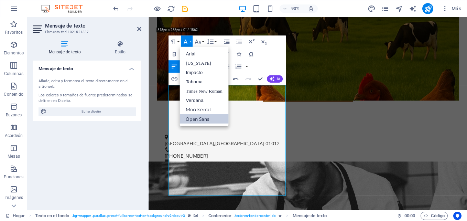
scroll to position [0, 0]
click at [203, 72] on link "Impacto" at bounding box center [203, 72] width 49 height 9
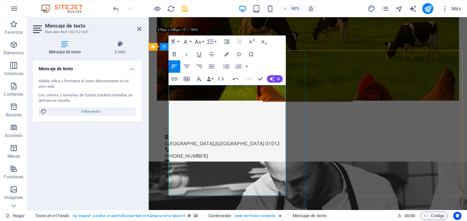
drag, startPoint x: 231, startPoint y: 211, endPoint x: 163, endPoint y: 97, distance: 132.3
click at [191, 42] on button "Familia tipográfica" at bounding box center [187, 41] width 12 height 12
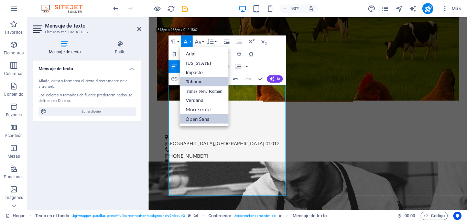
click at [200, 82] on link "Tahoma" at bounding box center [203, 81] width 49 height 9
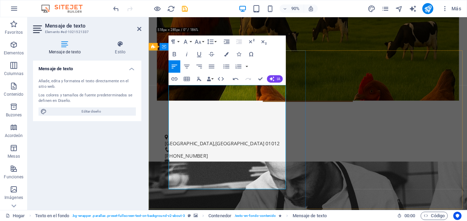
drag, startPoint x: 187, startPoint y: 205, endPoint x: 167, endPoint y: 92, distance: 115.2
click at [213, 63] on icon "button" at bounding box center [212, 67] width 8 height 8
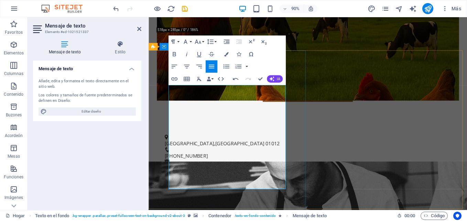
click at [226, 67] on icon "button" at bounding box center [226, 67] width 8 height 8
click at [227, 67] on icon "button" at bounding box center [226, 67] width 8 height 8
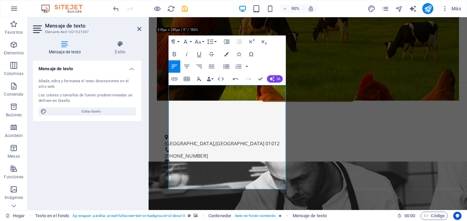
click at [227, 67] on icon "button" at bounding box center [226, 67] width 8 height 8
click at [228, 66] on icon "button" at bounding box center [226, 67] width 8 height 8
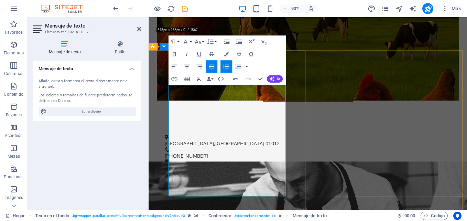
click at [228, 66] on icon "button" at bounding box center [226, 67] width 8 height 8
click at [246, 68] on button "button" at bounding box center [246, 66] width 5 height 12
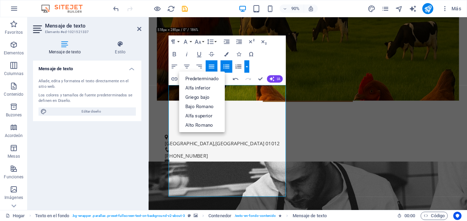
click at [254, 66] on div "Formato de párrafo Normal Rúbrica 1 Rúbrica 2 Rúbrica 3 Rúbrica 4 Rúbrica 5 Rúb…" at bounding box center [226, 60] width 117 height 50
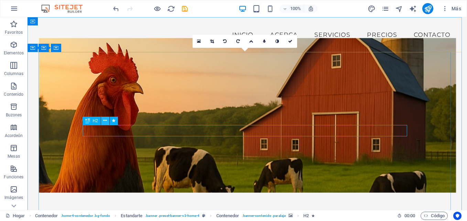
click at [105, 124] on icon at bounding box center [105, 120] width 4 height 7
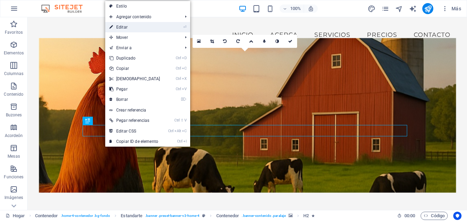
click at [183, 29] on icon "⏎" at bounding box center [184, 27] width 3 height 4
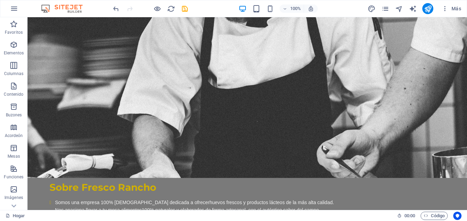
scroll to position [411, 0]
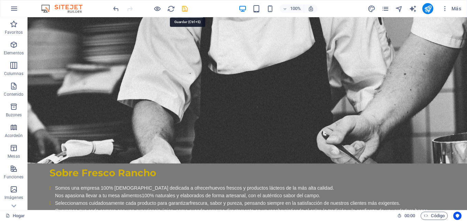
click at [185, 10] on icon "salvar" at bounding box center [185, 9] width 8 height 8
checkbox input "false"
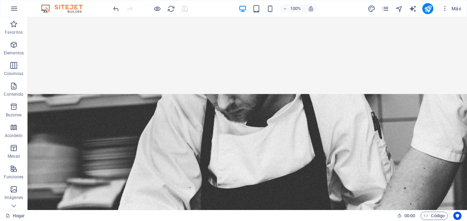
scroll to position [358, 0]
